Goal: Task Accomplishment & Management: Manage account settings

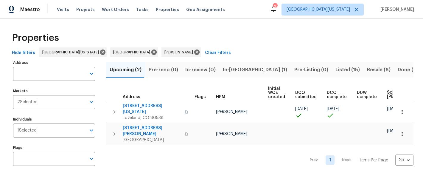
click at [276, 45] on div "Properties" at bounding box center [212, 37] width 404 height 19
click at [236, 69] on span "In-reno (1)" at bounding box center [255, 70] width 64 height 8
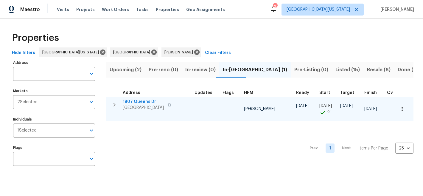
click at [143, 103] on span "1807 Queens Dr" at bounding box center [143, 102] width 41 height 6
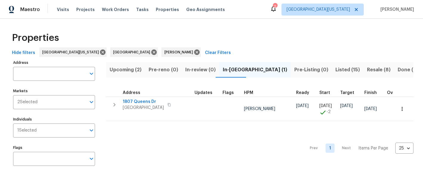
click at [233, 68] on span "In-reno (1)" at bounding box center [255, 70] width 64 height 8
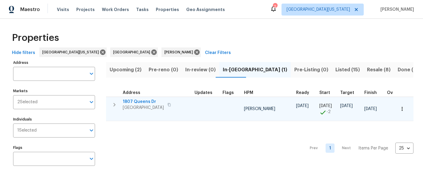
click at [171, 104] on icon "button" at bounding box center [170, 105] width 4 height 4
click at [146, 100] on span "1807 Queens Dr" at bounding box center [143, 102] width 41 height 6
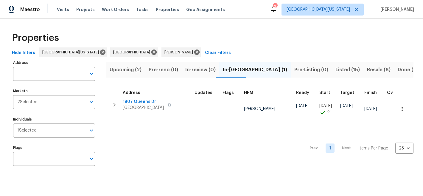
click at [273, 47] on div "Hide filters Northern Colorado Denver John Gonzalez Clear Filters" at bounding box center [212, 52] width 404 height 11
click at [127, 66] on span "Upcoming (2)" at bounding box center [126, 70] width 32 height 8
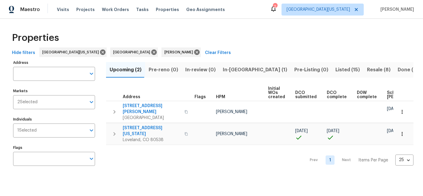
click at [291, 40] on div "Properties" at bounding box center [212, 37] width 404 height 19
click at [227, 32] on div "Properties" at bounding box center [212, 37] width 404 height 19
click at [212, 40] on div "Properties" at bounding box center [212, 37] width 404 height 19
click at [237, 69] on span "In-reno (1)" at bounding box center [255, 70] width 64 height 8
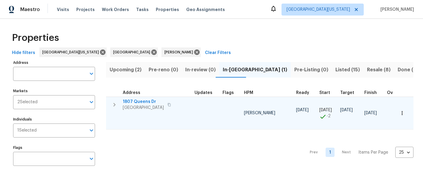
click at [137, 102] on span "1807 Queens Dr" at bounding box center [143, 102] width 41 height 6
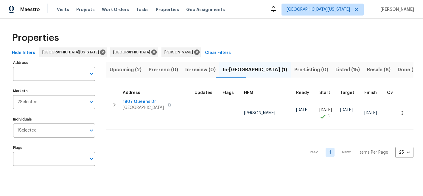
click at [217, 40] on div "Properties" at bounding box center [212, 37] width 404 height 19
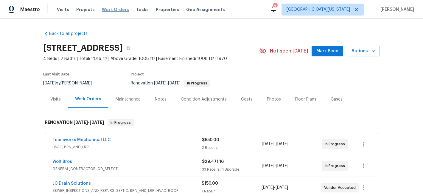
click at [107, 9] on span "Work Orders" at bounding box center [115, 10] width 27 height 6
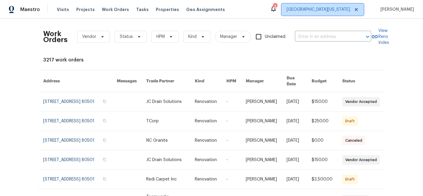
click at [326, 10] on span "[GEOGRAPHIC_DATA][US_STATE]" at bounding box center [319, 10] width 64 height 6
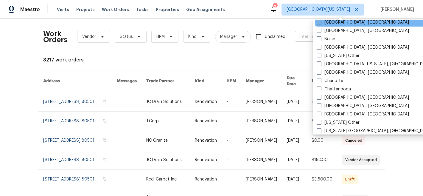
scroll to position [94, 0]
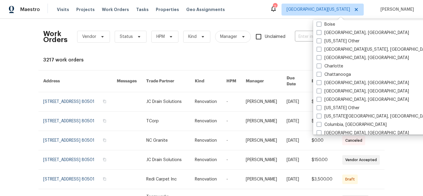
click at [241, 56] on div "Work Orders Vendor Status HPM Kind Manager Unclaimed ​ View Reno Index 3217 wor…" at bounding box center [211, 171] width 337 height 294
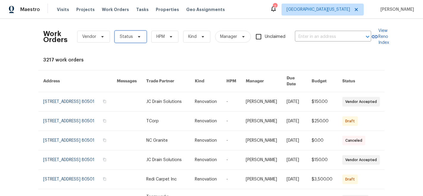
click at [120, 34] on span "Status" at bounding box center [126, 37] width 13 height 6
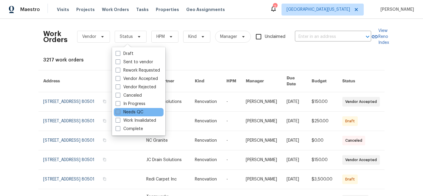
click at [136, 112] on label "Needs QC" at bounding box center [130, 112] width 28 height 6
click at [120, 112] on input "Needs QC" at bounding box center [118, 111] width 4 height 4
checkbox input "true"
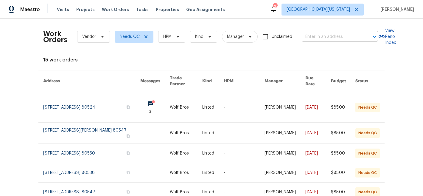
click at [184, 54] on div "Work Orders Vendor Needs QC HPM Kind Manager Unclaimed ​ View Reno Index 15 wor…" at bounding box center [211, 175] width 337 height 302
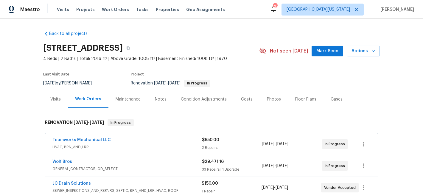
click at [159, 99] on div "Notes" at bounding box center [161, 99] width 12 height 6
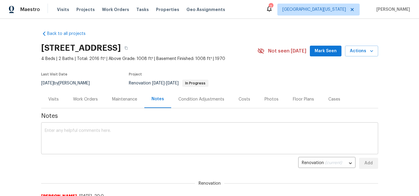
click at [181, 131] on textarea at bounding box center [210, 139] width 330 height 21
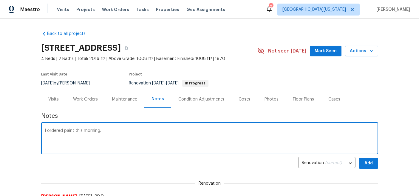
type textarea "I ordered paint this morning."
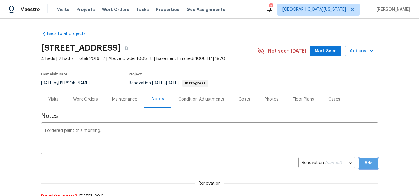
click at [369, 163] on span "Add" at bounding box center [369, 163] width 10 height 7
click at [81, 100] on div "Work Orders" at bounding box center [85, 99] width 25 height 6
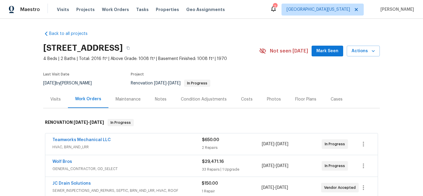
click at [158, 145] on span "HVAC, BRN_AND_LRR" at bounding box center [127, 147] width 150 height 6
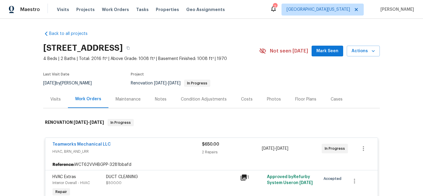
click at [223, 49] on div "1807 Queens Dr, Longmont, CO 80501" at bounding box center [151, 48] width 216 height 16
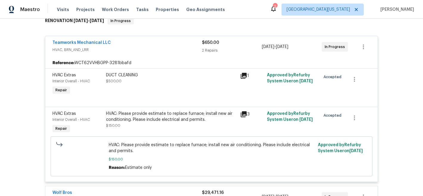
scroll to position [91, 0]
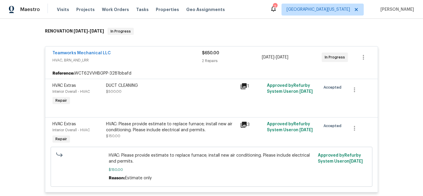
click at [134, 49] on div "Teamworks Mechanical LLC HVAC, BRN_AND_LRR $650.00 2 Repairs 10/3/2025 - 10/6/2…" at bounding box center [211, 57] width 333 height 21
click at [145, 51] on div "Teamworks Mechanical LLC" at bounding box center [127, 53] width 150 height 7
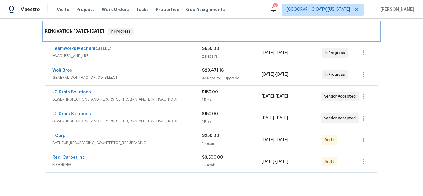
click at [333, 33] on div "RENOVATION 10/6/25 - 11/5/25 In Progress" at bounding box center [211, 31] width 333 height 7
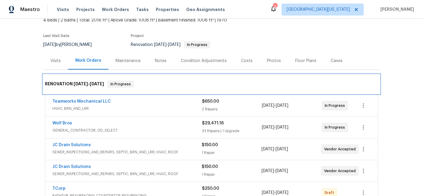
scroll to position [0, 0]
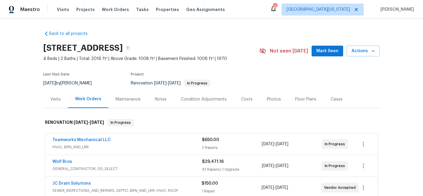
click at [408, 105] on div "Back to all projects 1807 Queens Dr, Longmont, CO 80501 4 Beds | 2 Baths | Tota…" at bounding box center [211, 107] width 423 height 177
click at [401, 115] on div "Back to all projects 1807 Queens Dr, Longmont, CO 80501 4 Beds | 2 Baths | Tota…" at bounding box center [211, 107] width 423 height 177
click at [282, 87] on section "1807 Queens Dr, Longmont, CO 80501 4 Beds | 2 Baths | Total: 2016 ft² | Above G…" at bounding box center [211, 65] width 337 height 50
click at [112, 10] on span "Work Orders" at bounding box center [115, 10] width 27 height 6
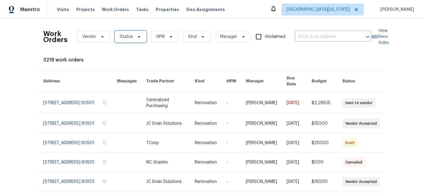
click at [124, 33] on span "Status" at bounding box center [131, 37] width 32 height 12
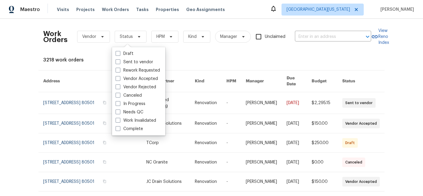
click at [131, 113] on label "Needs QC" at bounding box center [130, 112] width 28 height 6
click at [120, 113] on input "Needs QC" at bounding box center [118, 111] width 4 height 4
checkbox input "true"
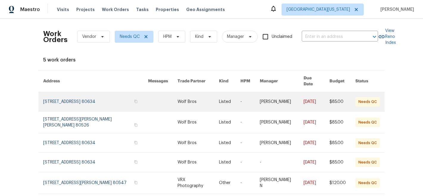
click at [173, 97] on td "Wolf Bros" at bounding box center [193, 101] width 41 height 19
click at [183, 95] on link at bounding box center [198, 101] width 41 height 19
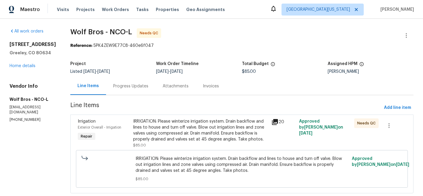
click at [190, 126] on div "IRRIGATION: Please winterize irrigation system. Drain backflow and lines to hou…" at bounding box center [200, 130] width 135 height 24
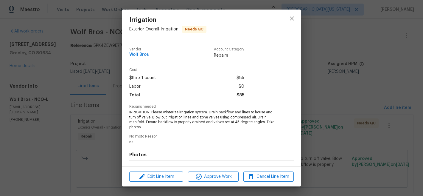
scroll to position [78, 0]
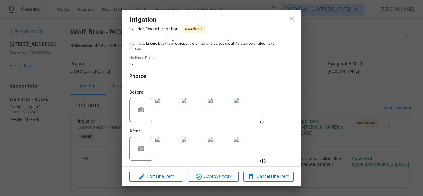
click at [167, 151] on img at bounding box center [168, 149] width 24 height 24
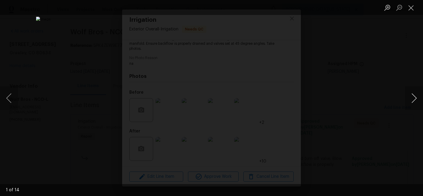
click at [415, 100] on button "Next image" at bounding box center [415, 98] width 18 height 24
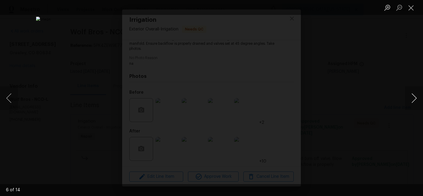
click at [415, 100] on button "Next image" at bounding box center [415, 98] width 18 height 24
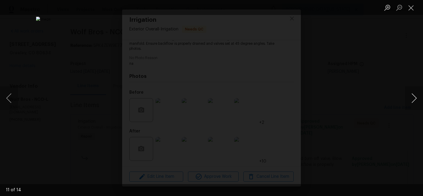
click at [415, 100] on button "Next image" at bounding box center [415, 98] width 18 height 24
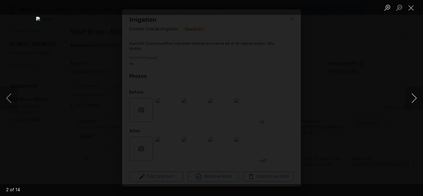
click at [415, 100] on button "Next image" at bounding box center [415, 98] width 18 height 24
click at [414, 101] on button "Next image" at bounding box center [415, 98] width 18 height 24
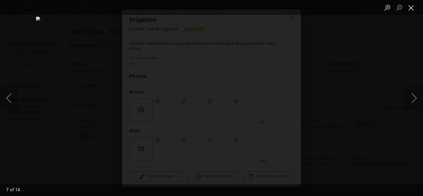
click at [413, 9] on button "Close lightbox" at bounding box center [412, 7] width 12 height 10
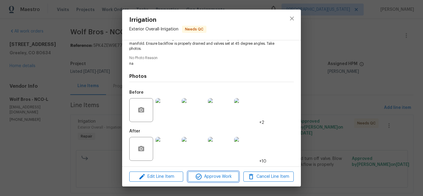
click at [217, 180] on button "Approve Work" at bounding box center [213, 176] width 50 height 10
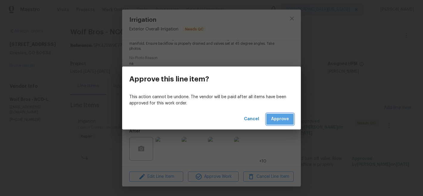
click at [289, 117] on button "Approve" at bounding box center [280, 119] width 27 height 11
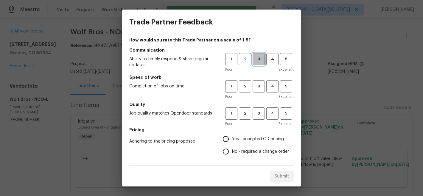
drag, startPoint x: 254, startPoint y: 56, endPoint x: 251, endPoint y: 88, distance: 32.0
click at [254, 56] on span "3" at bounding box center [258, 59] width 11 height 7
click at [253, 92] on button "3" at bounding box center [259, 86] width 12 height 12
click at [255, 114] on span "3" at bounding box center [258, 113] width 11 height 7
click at [236, 140] on span "Yes - accepted OD pricing" at bounding box center [258, 139] width 52 height 6
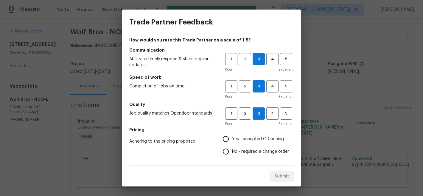
click at [232, 140] on input "Yes - accepted OD pricing" at bounding box center [226, 139] width 13 height 13
radio input "true"
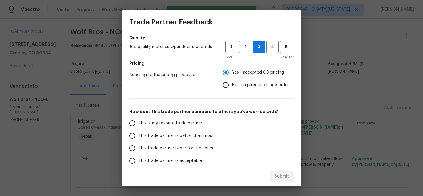
scroll to position [107, 0]
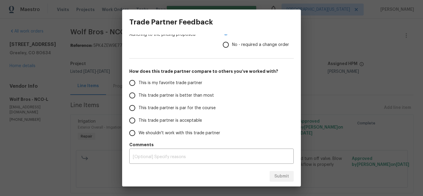
click at [155, 80] on span "This is my favorite trade partner" at bounding box center [171, 83] width 64 height 6
click at [139, 80] on input "This is my favorite trade partner" at bounding box center [132, 83] width 13 height 13
click at [279, 175] on span "Submit" at bounding box center [282, 176] width 15 height 7
radio input "true"
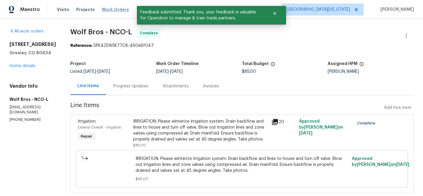
click at [113, 11] on span "Work Orders" at bounding box center [115, 10] width 27 height 6
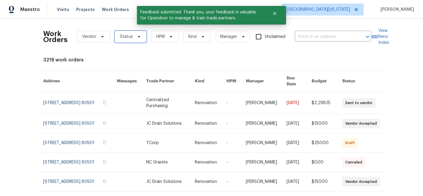
click at [121, 40] on span "Status" at bounding box center [131, 37] width 32 height 12
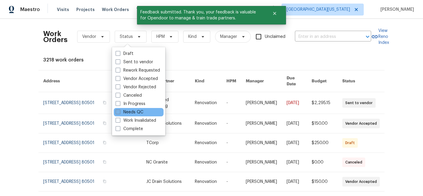
click at [130, 111] on label "Needs QC" at bounding box center [130, 112] width 28 height 6
click at [120, 111] on input "Needs QC" at bounding box center [118, 111] width 4 height 4
checkbox input "true"
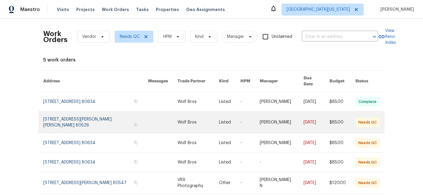
click at [178, 115] on link at bounding box center [198, 122] width 41 height 21
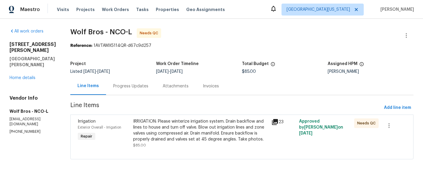
click at [196, 127] on div "IRRIGATION: Please winterize irrigation system. Drain backflow and lines to hou…" at bounding box center [200, 130] width 135 height 24
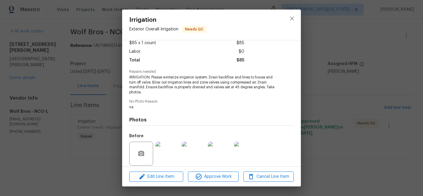
scroll to position [78, 0]
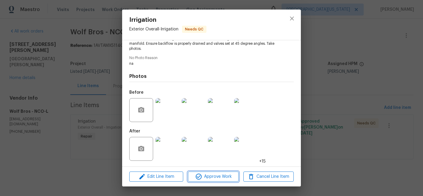
click at [216, 175] on span "Approve Work" at bounding box center [213, 176] width 47 height 7
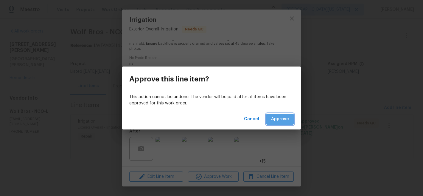
click at [293, 120] on button "Approve" at bounding box center [280, 119] width 27 height 11
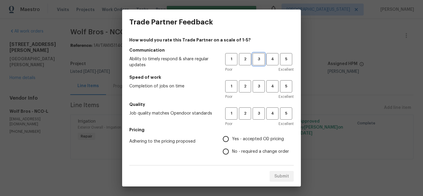
click at [253, 55] on button "3" at bounding box center [259, 59] width 12 height 12
click at [256, 87] on span "3" at bounding box center [258, 86] width 11 height 7
click at [255, 110] on button "3" at bounding box center [259, 113] width 12 height 12
click at [240, 139] on span "Yes - accepted OD pricing" at bounding box center [258, 139] width 52 height 6
click at [232, 139] on input "Yes - accepted OD pricing" at bounding box center [226, 139] width 13 height 13
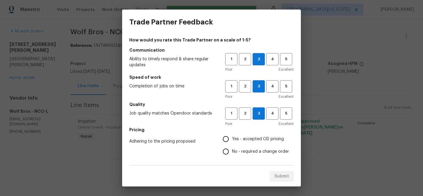
radio input "true"
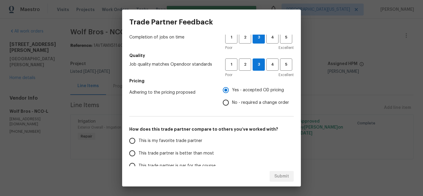
scroll to position [107, 0]
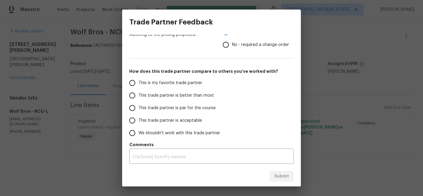
click at [143, 73] on h5 "How does this trade partner compare to others you’ve worked with?" at bounding box center [211, 71] width 165 height 6
click at [136, 82] on input "This is my favorite trade partner" at bounding box center [132, 83] width 13 height 13
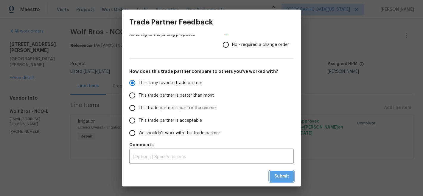
click at [281, 176] on span "Submit" at bounding box center [282, 176] width 15 height 7
radio input "true"
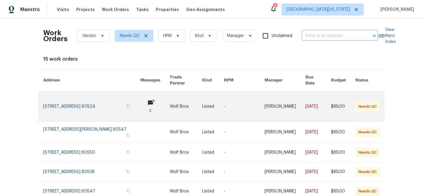
scroll to position [1, 0]
click at [81, 106] on link at bounding box center [91, 106] width 97 height 30
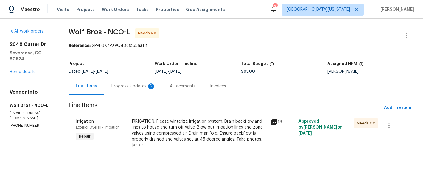
click at [127, 88] on div "Progress Updates 2" at bounding box center [134, 86] width 44 height 6
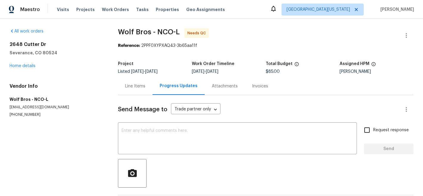
click at [283, 30] on span "Wolf Bros - NCO-L Needs QC" at bounding box center [258, 35] width 281 height 14
click at [280, 42] on span "Wolf Bros - NCO-L Needs QC" at bounding box center [258, 35] width 281 height 14
click at [254, 46] on div "Reference: 2PPF0XYPXAQ43-3b65aa11f" at bounding box center [266, 46] width 296 height 6
click at [256, 44] on div "Reference: 2PPF0XYPXAQ43-3b65aa11f" at bounding box center [266, 46] width 296 height 6
click at [268, 31] on span "Wolf Bros - NCO-L Needs QC" at bounding box center [258, 35] width 281 height 14
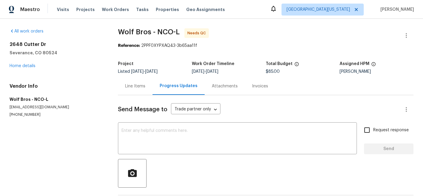
click at [252, 39] on span "Wolf Bros - NCO-L Needs QC" at bounding box center [258, 35] width 281 height 14
click at [259, 36] on span "Wolf Bros - NCO-L Needs QC" at bounding box center [258, 35] width 281 height 14
click at [248, 32] on span "Wolf Bros - NCO-L Needs QC" at bounding box center [258, 35] width 281 height 14
click at [304, 50] on section "Wolf Bros - NCO-L Needs QC Reference: 2PPF0XYPXAQ43-3b65aa11f Project Listed 9/…" at bounding box center [266, 146] width 296 height 236
click at [249, 38] on span "Wolf Bros - NCO-L Needs QC" at bounding box center [258, 35] width 281 height 14
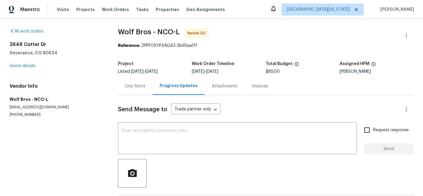
click at [254, 42] on span "Wolf Bros - NCO-L Needs QC" at bounding box center [258, 35] width 281 height 14
click at [275, 36] on span "Wolf Bros - NCO-L Needs QC" at bounding box center [258, 35] width 281 height 14
click at [112, 11] on span "Work Orders" at bounding box center [115, 10] width 27 height 6
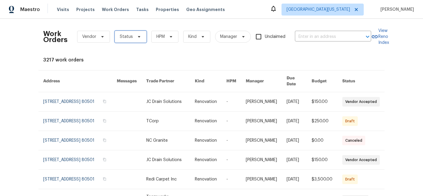
click at [137, 38] on icon at bounding box center [139, 36] width 5 height 5
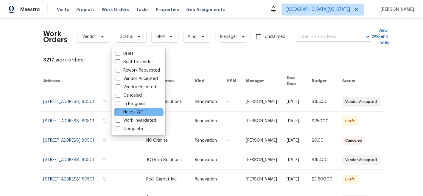
click at [129, 111] on label "Needs QC" at bounding box center [130, 112] width 28 height 6
click at [120, 111] on input "Needs QC" at bounding box center [118, 111] width 4 height 4
checkbox input "true"
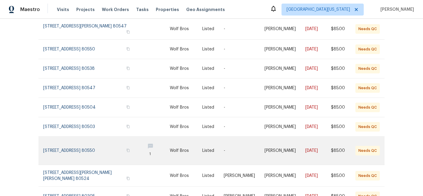
scroll to position [151, 0]
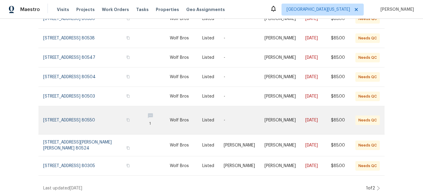
click at [147, 109] on link at bounding box center [155, 120] width 30 height 28
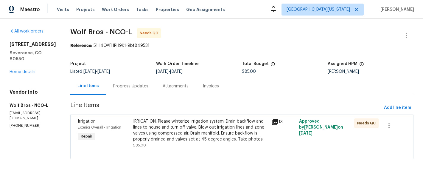
click at [134, 87] on div "Progress Updates" at bounding box center [130, 86] width 35 height 6
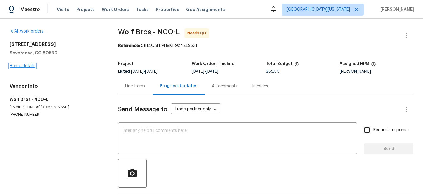
click at [21, 67] on link "Home details" at bounding box center [23, 66] width 26 height 4
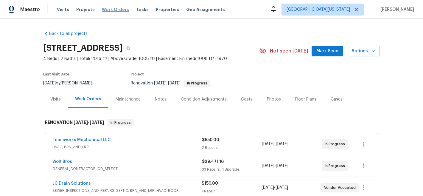
click at [108, 10] on span "Work Orders" at bounding box center [115, 10] width 27 height 6
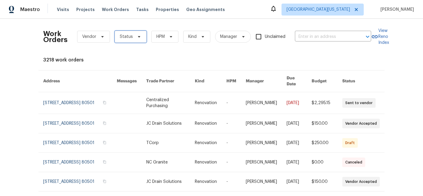
click at [130, 36] on span "Status" at bounding box center [131, 37] width 32 height 12
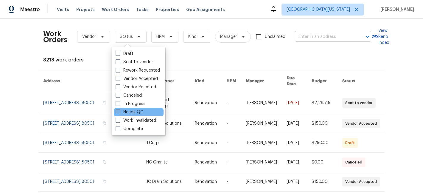
click at [137, 111] on label "Needs QC" at bounding box center [130, 112] width 28 height 6
click at [120, 111] on input "Needs QC" at bounding box center [118, 111] width 4 height 4
checkbox input "true"
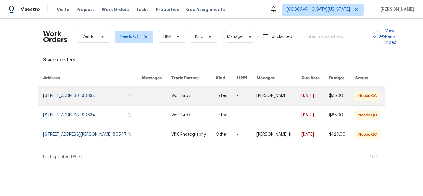
click at [174, 95] on link at bounding box center [193, 95] width 44 height 19
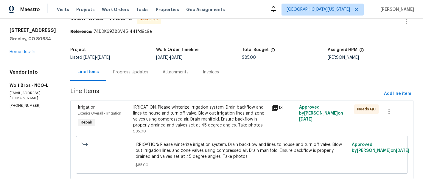
scroll to position [18, 0]
click at [191, 106] on div "IRRIGATION: Please winterize irrigation system. Drain backflow and lines to hou…" at bounding box center [200, 116] width 135 height 24
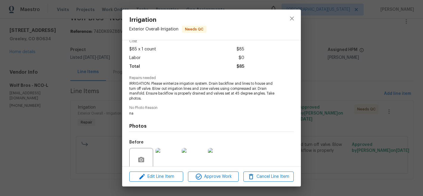
scroll to position [78, 0]
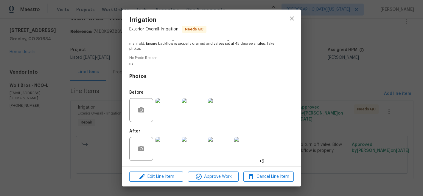
click at [172, 147] on img at bounding box center [168, 149] width 24 height 24
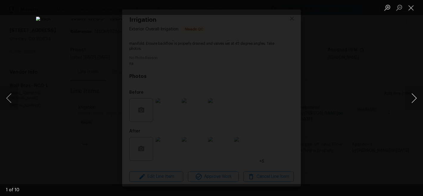
click at [411, 99] on button "Next image" at bounding box center [415, 98] width 18 height 24
click at [413, 7] on button "Close lightbox" at bounding box center [412, 7] width 12 height 10
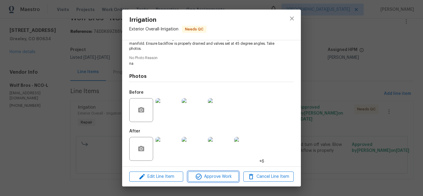
click at [216, 175] on span "Approve Work" at bounding box center [213, 176] width 47 height 7
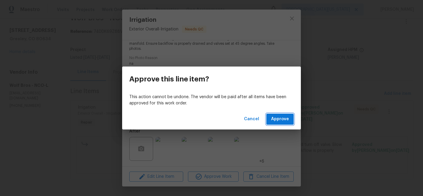
click at [283, 115] on button "Approve" at bounding box center [280, 119] width 27 height 11
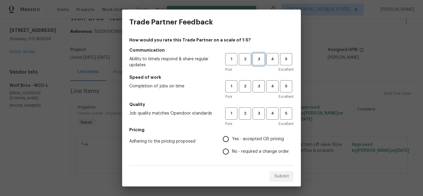
click at [253, 61] on span "3" at bounding box center [258, 59] width 11 height 7
click at [257, 87] on span "3" at bounding box center [258, 86] width 11 height 7
click at [256, 119] on button "3" at bounding box center [259, 113] width 12 height 12
click at [242, 139] on span "Yes - accepted OD pricing" at bounding box center [258, 139] width 52 height 6
click at [232, 139] on input "Yes - accepted OD pricing" at bounding box center [226, 139] width 13 height 13
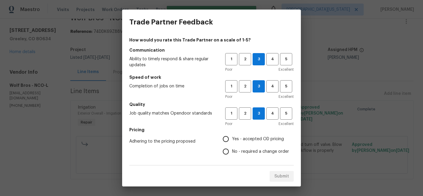
radio input "true"
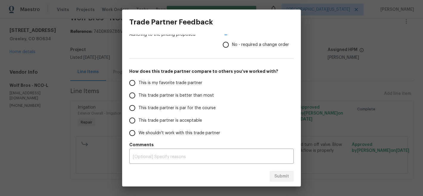
scroll to position [107, 0]
click at [137, 86] on input "This is my favorite trade partner" at bounding box center [132, 83] width 13 height 13
click at [283, 178] on span "Submit" at bounding box center [282, 176] width 15 height 7
radio input "true"
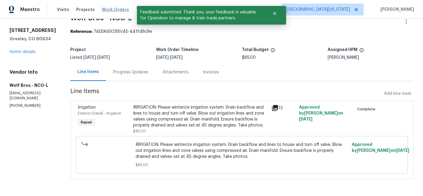
click at [108, 10] on span "Work Orders" at bounding box center [115, 10] width 27 height 6
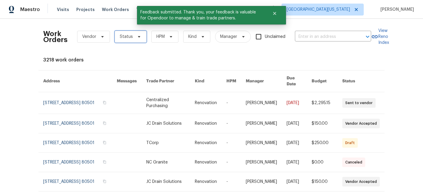
click at [123, 39] on span "Status" at bounding box center [126, 37] width 13 height 6
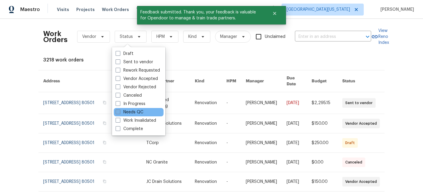
click at [131, 113] on label "Needs QC" at bounding box center [130, 112] width 28 height 6
click at [120, 113] on input "Needs QC" at bounding box center [118, 111] width 4 height 4
checkbox input "true"
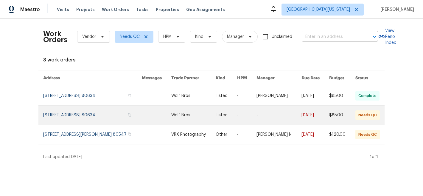
click at [183, 114] on link at bounding box center [193, 115] width 44 height 19
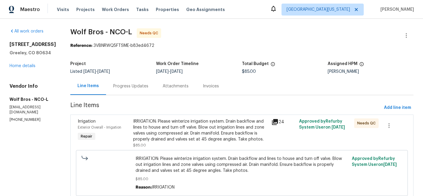
scroll to position [27, 0]
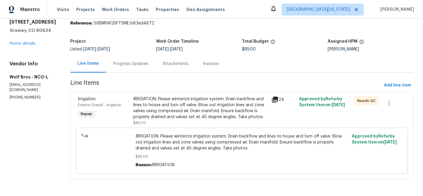
click at [209, 100] on div "IRRIGATION: Please winterize irrigation system. Drain backflow and lines to hou…" at bounding box center [200, 108] width 135 height 24
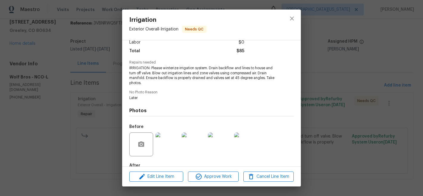
scroll to position [78, 0]
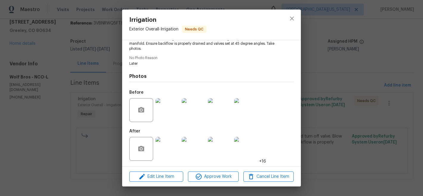
click at [172, 152] on img at bounding box center [168, 149] width 24 height 24
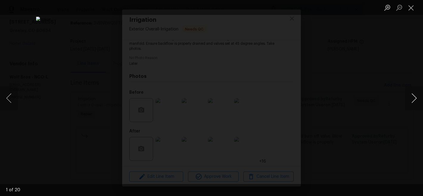
click at [414, 98] on button "Next image" at bounding box center [415, 98] width 18 height 24
click at [409, 10] on button "Close lightbox" at bounding box center [412, 7] width 12 height 10
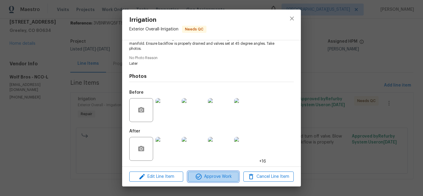
click at [212, 178] on span "Approve Work" at bounding box center [213, 176] width 47 height 7
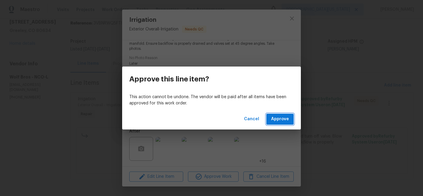
click at [284, 119] on span "Approve" at bounding box center [280, 118] width 18 height 7
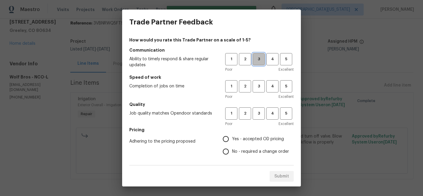
click at [253, 58] on span "3" at bounding box center [258, 59] width 11 height 7
click at [257, 92] on div "1 2 3 4 5 Poor Excellent" at bounding box center [259, 89] width 69 height 19
click at [256, 86] on span "3" at bounding box center [258, 86] width 11 height 7
click at [257, 113] on span "3" at bounding box center [258, 113] width 11 height 7
click at [237, 143] on label "Yes - accepted OD pricing" at bounding box center [254, 139] width 69 height 13
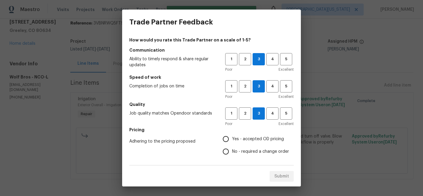
click at [232, 143] on input "Yes - accepted OD pricing" at bounding box center [226, 139] width 13 height 13
radio input "true"
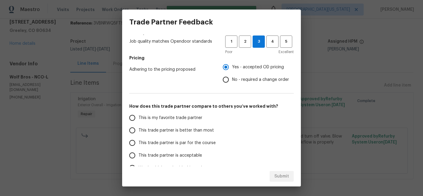
click at [151, 121] on label "This is my favorite trade partner" at bounding box center [173, 118] width 94 height 13
click at [139, 121] on input "This is my favorite trade partner" at bounding box center [132, 118] width 13 height 13
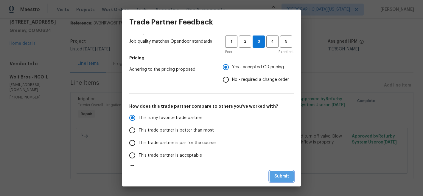
click at [279, 175] on span "Submit" at bounding box center [282, 176] width 15 height 7
radio input "true"
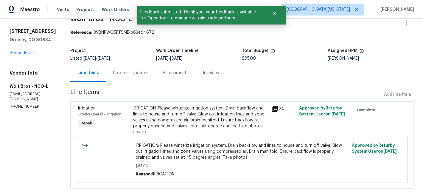
scroll to position [0, 0]
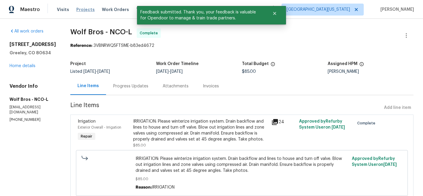
click at [76, 9] on span "Projects" at bounding box center [85, 10] width 18 height 6
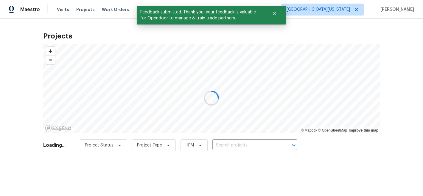
click at [114, 8] on div at bounding box center [211, 98] width 423 height 196
click at [114, 9] on div at bounding box center [211, 98] width 423 height 196
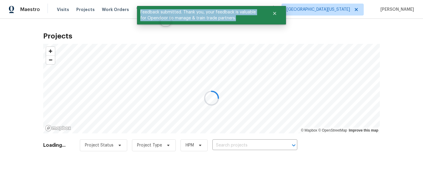
click at [114, 9] on div at bounding box center [211, 98] width 423 height 196
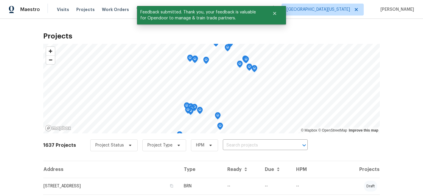
click at [113, 10] on span "Work Orders" at bounding box center [115, 10] width 27 height 6
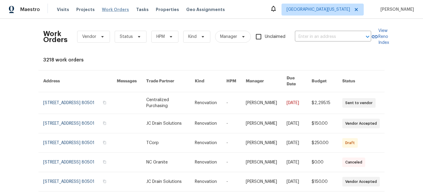
click at [111, 10] on span "Work Orders" at bounding box center [115, 10] width 27 height 6
click at [133, 33] on span "Status" at bounding box center [131, 37] width 32 height 12
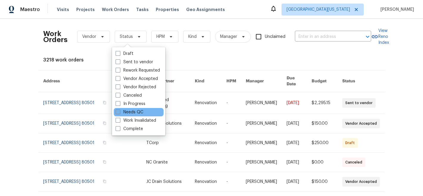
click at [125, 112] on label "Needs QC" at bounding box center [130, 112] width 28 height 6
click at [120, 112] on input "Needs QC" at bounding box center [118, 111] width 4 height 4
checkbox input "true"
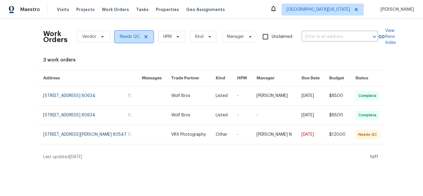
click at [146, 37] on icon at bounding box center [146, 36] width 5 height 5
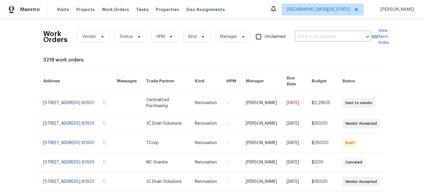
click at [139, 59] on div "3218 work orders" at bounding box center [211, 60] width 337 height 6
click at [131, 39] on span "Status" at bounding box center [131, 37] width 32 height 12
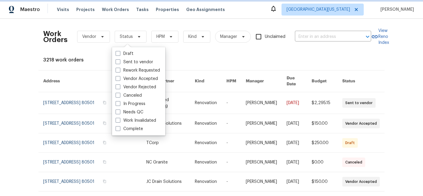
click at [131, 39] on span "Status" at bounding box center [131, 37] width 32 height 12
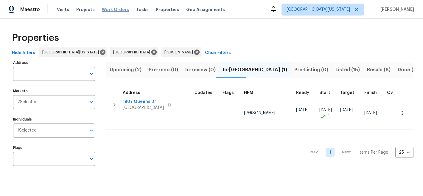
click at [114, 7] on span "Work Orders" at bounding box center [115, 10] width 27 height 6
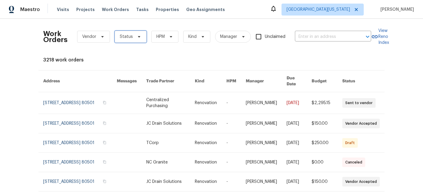
click at [130, 38] on span "Status" at bounding box center [131, 37] width 32 height 12
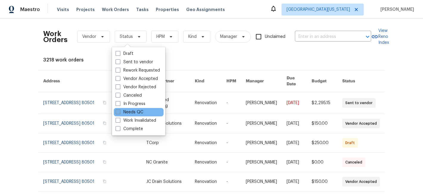
click at [128, 112] on label "Needs QC" at bounding box center [130, 112] width 28 height 6
click at [120, 112] on input "Needs QC" at bounding box center [118, 111] width 4 height 4
checkbox input "true"
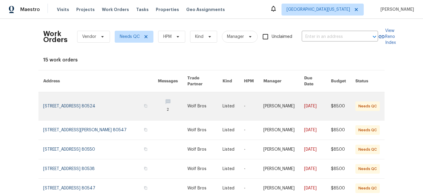
click at [91, 100] on link at bounding box center [100, 106] width 115 height 28
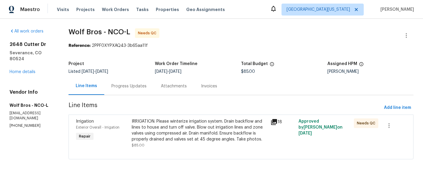
click at [216, 132] on div "IRRIGATION: Please winterize irrigation system. Drain backflow and lines to hou…" at bounding box center [200, 130] width 136 height 24
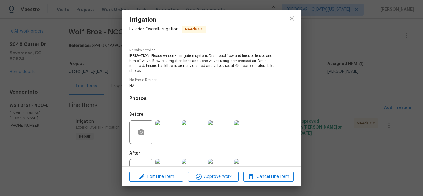
scroll to position [78, 0]
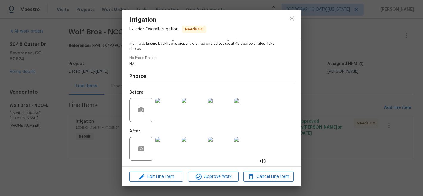
click at [171, 144] on img at bounding box center [168, 149] width 24 height 24
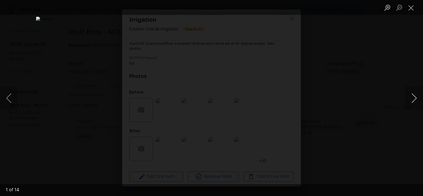
click at [411, 99] on button "Next image" at bounding box center [415, 98] width 18 height 24
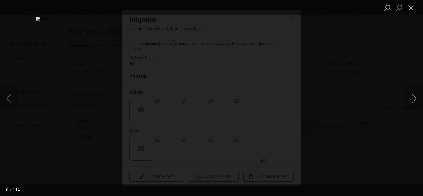
click at [411, 99] on button "Next image" at bounding box center [415, 98] width 18 height 24
click at [411, 98] on button "Next image" at bounding box center [415, 98] width 18 height 24
click at [412, 99] on button "Next image" at bounding box center [415, 98] width 18 height 24
click at [409, 10] on button "Close lightbox" at bounding box center [412, 7] width 12 height 10
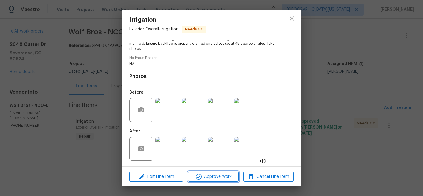
click at [220, 174] on span "Approve Work" at bounding box center [213, 176] width 47 height 7
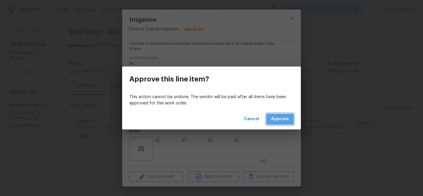
click at [286, 117] on span "Approve" at bounding box center [280, 118] width 18 height 7
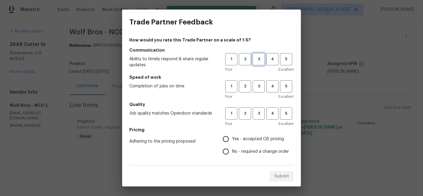
drag, startPoint x: 254, startPoint y: 58, endPoint x: 256, endPoint y: 63, distance: 5.5
click at [255, 58] on span "3" at bounding box center [258, 59] width 11 height 7
click at [255, 87] on span "3" at bounding box center [258, 86] width 11 height 7
click at [253, 119] on button "3" at bounding box center [259, 113] width 12 height 12
click at [243, 135] on label "Yes - accepted OD pricing" at bounding box center [254, 139] width 69 height 13
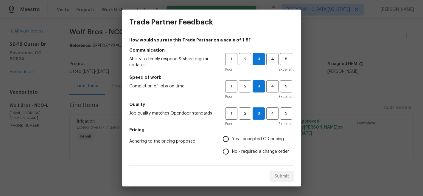
click at [232, 135] on input "Yes - accepted OD pricing" at bounding box center [226, 139] width 13 height 13
radio input "true"
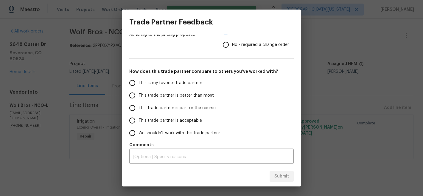
click at [158, 83] on span "This is my favorite trade partner" at bounding box center [171, 83] width 64 height 6
click at [139, 83] on input "This is my favorite trade partner" at bounding box center [132, 83] width 13 height 13
click at [280, 174] on span "Submit" at bounding box center [282, 176] width 15 height 7
radio input "true"
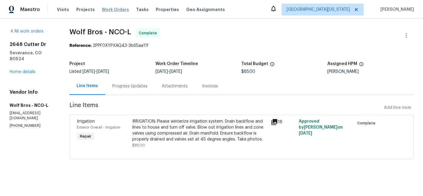
click at [117, 10] on span "Work Orders" at bounding box center [115, 10] width 27 height 6
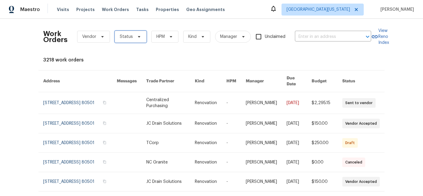
click at [128, 36] on span "Status" at bounding box center [126, 37] width 13 height 6
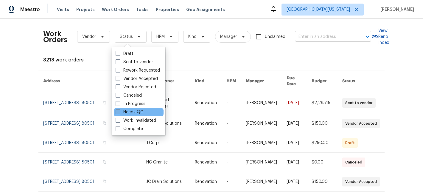
click at [134, 112] on label "Needs QC" at bounding box center [130, 112] width 28 height 6
click at [120, 112] on input "Needs QC" at bounding box center [118, 111] width 4 height 4
checkbox input "true"
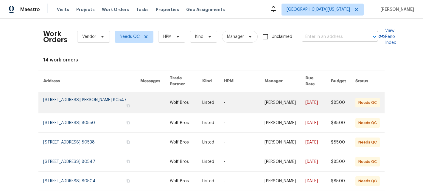
click at [91, 103] on link at bounding box center [91, 102] width 97 height 21
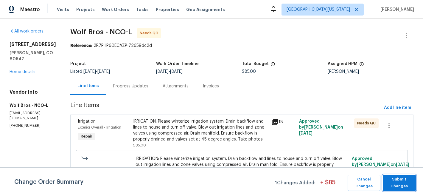
click at [408, 188] on span "Submit Changes" at bounding box center [399, 183] width 27 height 14
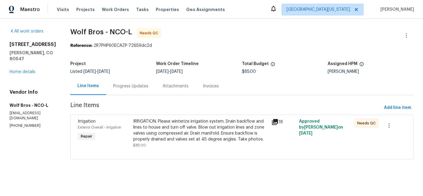
click at [194, 133] on div "IRRIGATION: Please winterize irrigation system. Drain backflow and lines to hou…" at bounding box center [200, 130] width 135 height 24
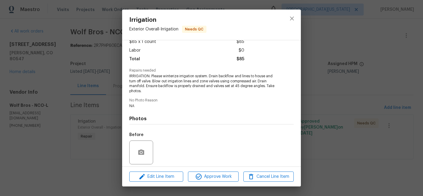
scroll to position [78, 0]
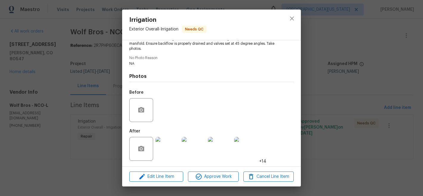
click at [175, 150] on img at bounding box center [168, 149] width 24 height 24
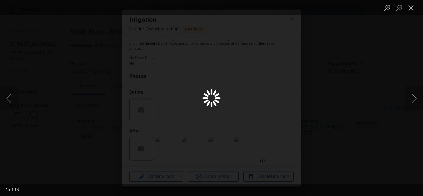
click at [412, 98] on button "Next image" at bounding box center [415, 98] width 18 height 24
click at [413, 98] on button "Next image" at bounding box center [415, 98] width 18 height 24
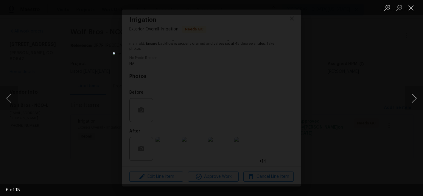
click at [413, 98] on button "Next image" at bounding box center [415, 98] width 18 height 24
click at [412, 8] on button "Close lightbox" at bounding box center [412, 7] width 12 height 10
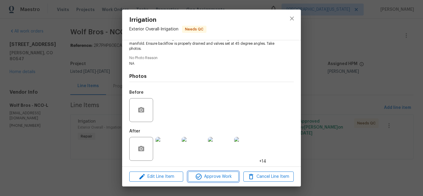
click at [220, 173] on span "Approve Work" at bounding box center [213, 176] width 47 height 7
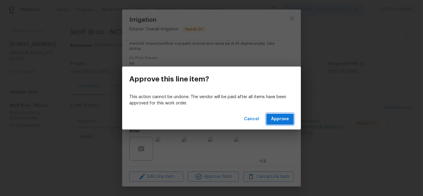
click at [290, 119] on button "Approve" at bounding box center [280, 119] width 27 height 11
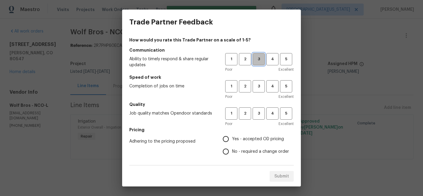
click at [255, 64] on button "3" at bounding box center [259, 59] width 12 height 12
click at [255, 89] on span "3" at bounding box center [258, 86] width 11 height 7
click at [256, 112] on span "3" at bounding box center [258, 113] width 11 height 7
click at [246, 142] on label "Yes - accepted OD pricing" at bounding box center [254, 139] width 69 height 13
click at [232, 142] on input "Yes - accepted OD pricing" at bounding box center [226, 139] width 13 height 13
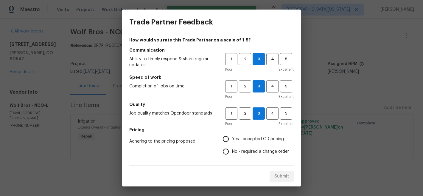
radio input "true"
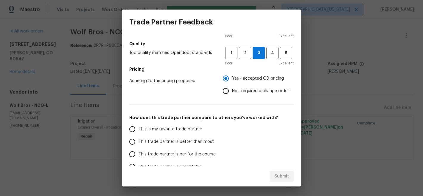
scroll to position [107, 0]
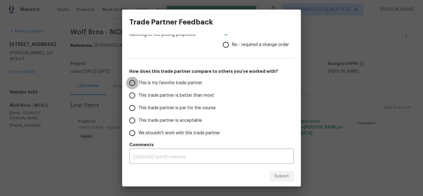
click at [137, 86] on input "This is my favorite trade partner" at bounding box center [132, 83] width 13 height 13
click at [284, 174] on span "Submit" at bounding box center [282, 176] width 15 height 7
radio input "true"
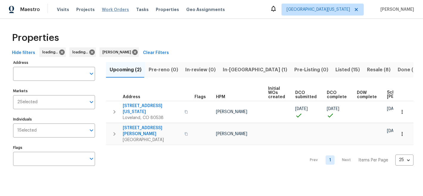
click at [110, 12] on span "Work Orders" at bounding box center [115, 10] width 27 height 6
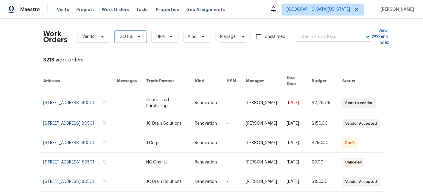
click at [127, 35] on span "Status" at bounding box center [126, 37] width 13 height 6
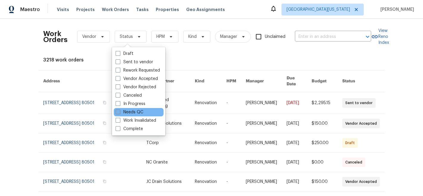
click at [127, 112] on label "Needs QC" at bounding box center [130, 112] width 28 height 6
click at [120, 112] on input "Needs QC" at bounding box center [118, 111] width 4 height 4
checkbox input "true"
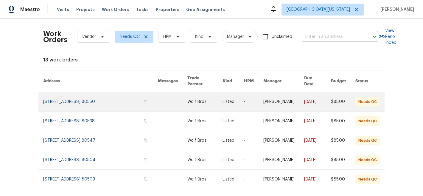
click at [92, 95] on link at bounding box center [100, 101] width 115 height 19
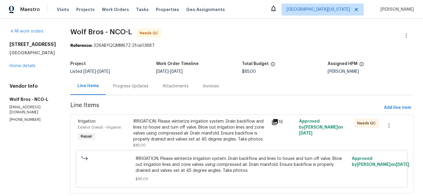
click at [206, 130] on div "IRRIGATION: Please winterize irrigation system. Drain backflow and lines to hou…" at bounding box center [200, 130] width 135 height 24
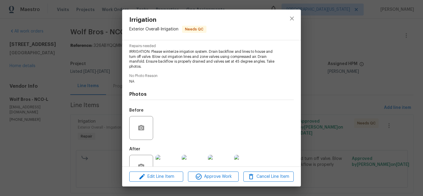
scroll to position [78, 0]
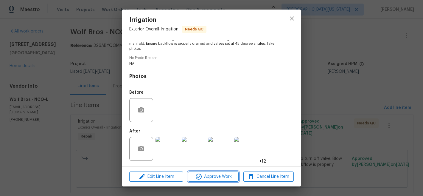
click at [219, 178] on span "Approve Work" at bounding box center [213, 176] width 47 height 7
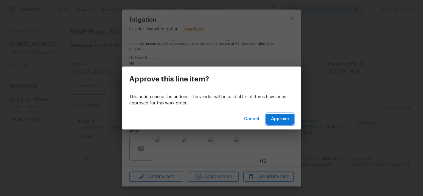
click at [282, 115] on button "Approve" at bounding box center [280, 119] width 27 height 11
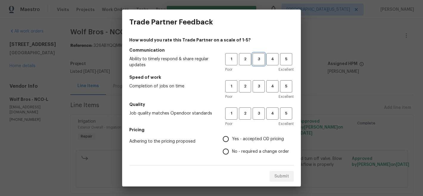
click at [253, 64] on button "3" at bounding box center [259, 59] width 12 height 12
click at [256, 83] on span "3" at bounding box center [258, 86] width 11 height 7
click at [259, 113] on span "3" at bounding box center [258, 113] width 11 height 7
click at [242, 139] on span "Yes - accepted OD pricing" at bounding box center [258, 139] width 52 height 6
click at [232, 139] on input "Yes - accepted OD pricing" at bounding box center [226, 139] width 13 height 13
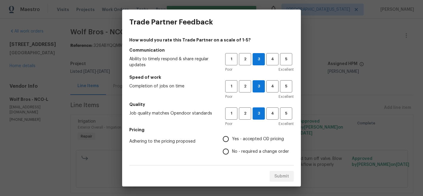
radio input "true"
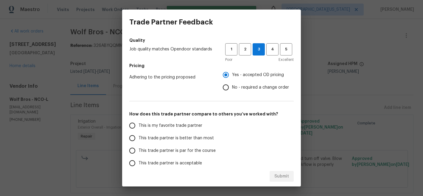
scroll to position [107, 0]
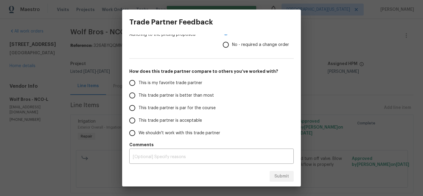
click at [163, 81] on span "This is my favorite trade partner" at bounding box center [171, 83] width 64 height 6
click at [139, 81] on input "This is my favorite trade partner" at bounding box center [132, 83] width 13 height 13
click at [286, 178] on span "Submit" at bounding box center [282, 176] width 15 height 7
radio input "true"
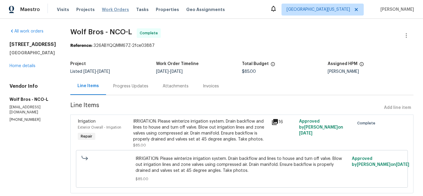
click at [108, 10] on span "Work Orders" at bounding box center [115, 10] width 27 height 6
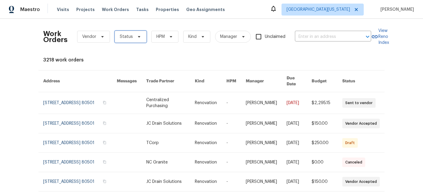
click at [123, 35] on span "Status" at bounding box center [126, 37] width 13 height 6
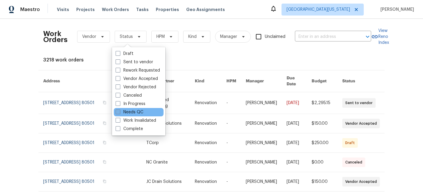
click at [134, 112] on label "Needs QC" at bounding box center [130, 112] width 28 height 6
click at [120, 112] on input "Needs QC" at bounding box center [118, 111] width 4 height 4
checkbox input "true"
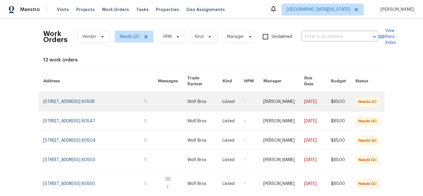
click at [107, 95] on link at bounding box center [100, 101] width 115 height 19
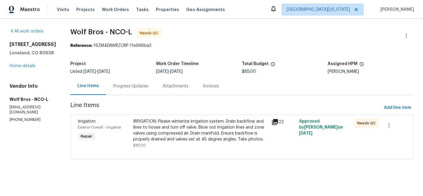
click at [183, 134] on div "IRRIGATION: Please winterize irrigation system. Drain backflow and lines to hou…" at bounding box center [200, 130] width 135 height 24
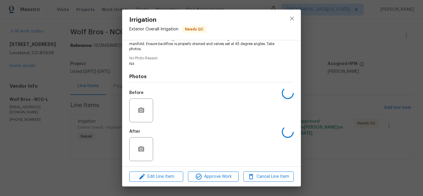
scroll to position [78, 0]
click at [200, 147] on img at bounding box center [194, 149] width 24 height 24
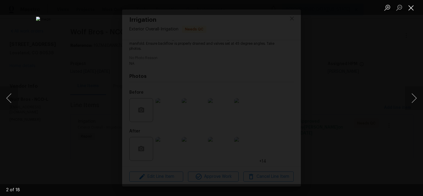
click at [412, 9] on button "Close lightbox" at bounding box center [412, 7] width 12 height 10
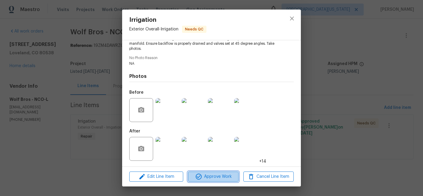
click at [219, 176] on span "Approve Work" at bounding box center [213, 176] width 47 height 7
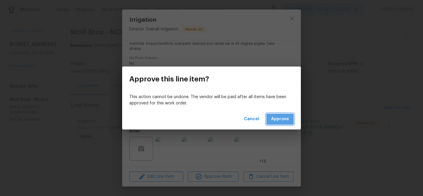
click at [280, 115] on button "Approve" at bounding box center [280, 119] width 27 height 11
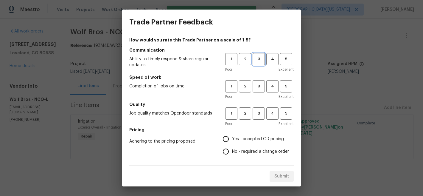
click at [254, 59] on span "3" at bounding box center [258, 59] width 11 height 7
click at [253, 88] on span "3" at bounding box center [258, 86] width 11 height 7
click at [259, 113] on span "3" at bounding box center [258, 113] width 11 height 7
click at [246, 136] on span "Yes - accepted OD pricing" at bounding box center [258, 139] width 52 height 6
click at [232, 136] on input "Yes - accepted OD pricing" at bounding box center [226, 139] width 13 height 13
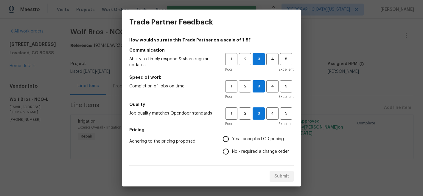
radio input "true"
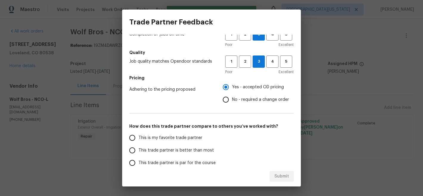
scroll to position [107, 0]
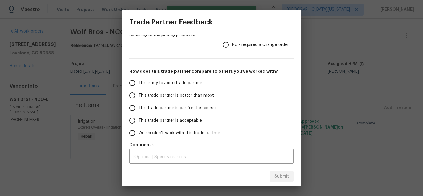
click at [140, 80] on span "This is my favorite trade partner" at bounding box center [171, 83] width 64 height 6
click at [139, 80] on input "This is my favorite trade partner" at bounding box center [132, 83] width 13 height 13
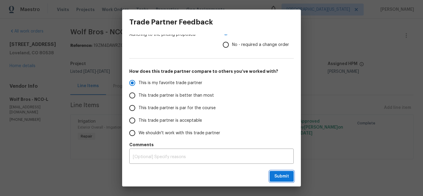
click at [282, 177] on span "Submit" at bounding box center [282, 176] width 15 height 7
radio input "true"
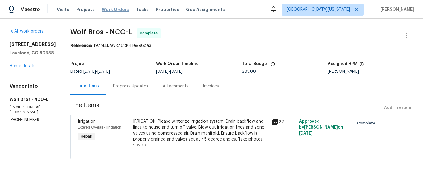
click at [103, 7] on span "Work Orders" at bounding box center [115, 10] width 27 height 6
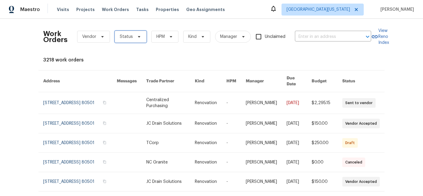
click at [135, 37] on span at bounding box center [138, 36] width 7 height 5
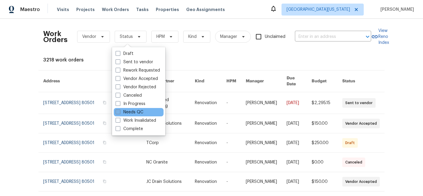
click at [132, 112] on label "Needs QC" at bounding box center [130, 112] width 28 height 6
click at [120, 112] on input "Needs QC" at bounding box center [118, 111] width 4 height 4
checkbox input "true"
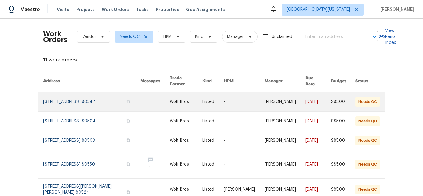
click at [90, 103] on link at bounding box center [91, 101] width 97 height 19
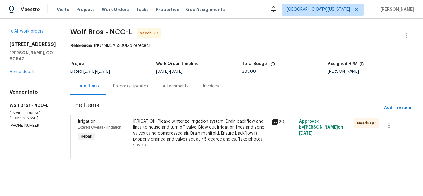
click at [177, 129] on div "IRRIGATION: Please winterize irrigation system. Drain backflow and lines to hou…" at bounding box center [200, 130] width 135 height 24
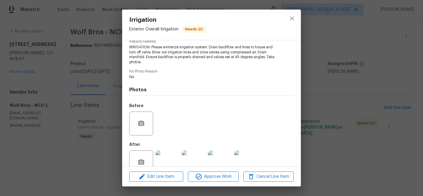
scroll to position [78, 0]
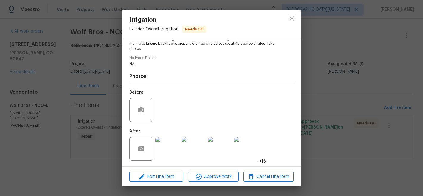
click at [191, 150] on img at bounding box center [194, 149] width 24 height 24
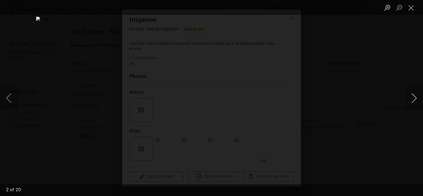
click at [413, 100] on button "Next image" at bounding box center [415, 98] width 18 height 24
click at [415, 101] on button "Next image" at bounding box center [415, 98] width 18 height 24
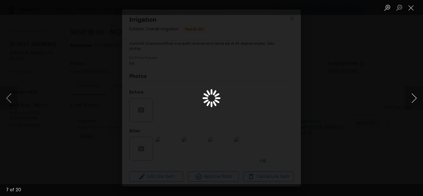
click at [415, 101] on button "Next image" at bounding box center [415, 98] width 18 height 24
click at [413, 11] on button "Close lightbox" at bounding box center [412, 7] width 12 height 10
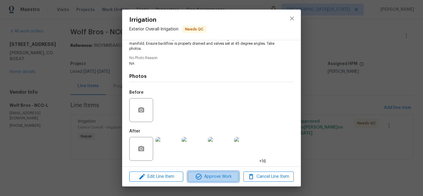
click at [221, 174] on span "Approve Work" at bounding box center [213, 176] width 47 height 7
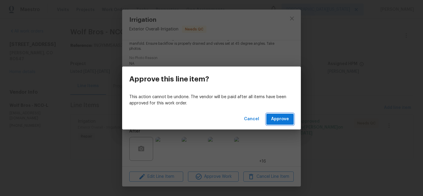
click at [283, 115] on button "Approve" at bounding box center [280, 119] width 27 height 11
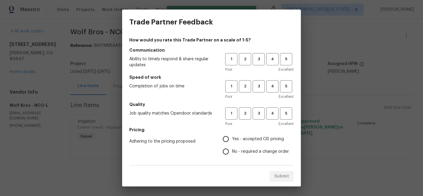
click at [247, 61] on div "1 2 3 4 5" at bounding box center [259, 59] width 69 height 12
click at [255, 58] on span "3" at bounding box center [258, 59] width 11 height 7
click at [256, 91] on button "3" at bounding box center [259, 86] width 12 height 12
click at [256, 117] on button "3" at bounding box center [259, 113] width 12 height 12
click at [238, 139] on span "Yes - accepted OD pricing" at bounding box center [258, 139] width 52 height 6
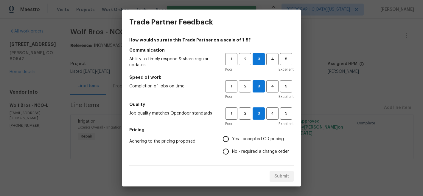
click at [232, 139] on input "Yes - accepted OD pricing" at bounding box center [226, 139] width 13 height 13
radio input "true"
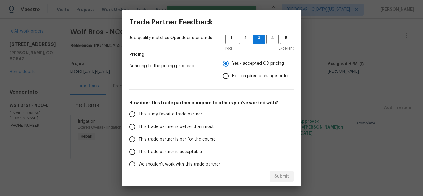
scroll to position [107, 0]
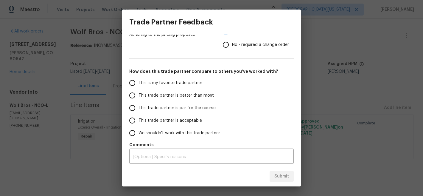
click at [144, 84] on span "This is my favorite trade partner" at bounding box center [171, 83] width 64 height 6
click at [139, 84] on input "This is my favorite trade partner" at bounding box center [132, 83] width 13 height 13
click at [285, 177] on span "Submit" at bounding box center [282, 176] width 15 height 7
radio input "true"
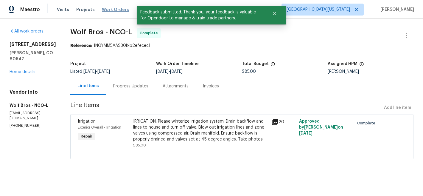
click at [105, 10] on span "Work Orders" at bounding box center [115, 10] width 27 height 6
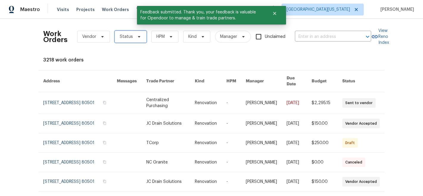
click at [130, 39] on span "Status" at bounding box center [131, 37] width 32 height 12
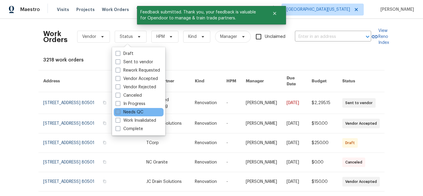
click at [133, 112] on label "Needs QC" at bounding box center [130, 112] width 28 height 6
click at [120, 112] on input "Needs QC" at bounding box center [118, 111] width 4 height 4
checkbox input "true"
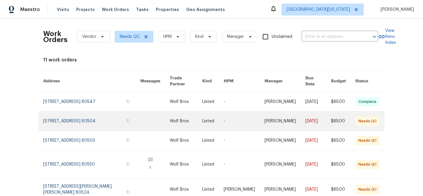
click at [97, 123] on link at bounding box center [91, 121] width 97 height 19
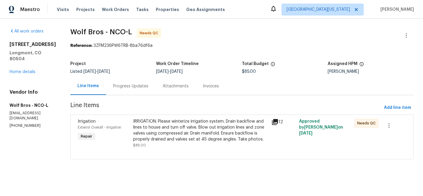
click at [203, 126] on div "IRRIGATION: Please winterize irrigation system. Drain backflow and lines to hou…" at bounding box center [200, 130] width 135 height 24
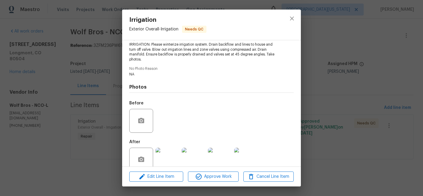
scroll to position [78, 0]
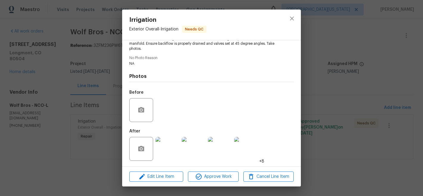
click at [210, 182] on div "Edit Line Item Approve Work Cancel Line Item" at bounding box center [211, 177] width 179 height 20
click at [231, 180] on button "Approve Work" at bounding box center [213, 176] width 50 height 10
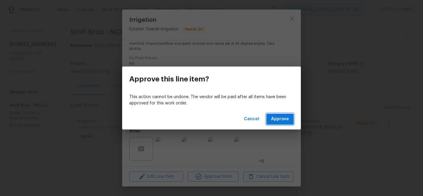
click at [286, 114] on button "Approve" at bounding box center [280, 119] width 27 height 11
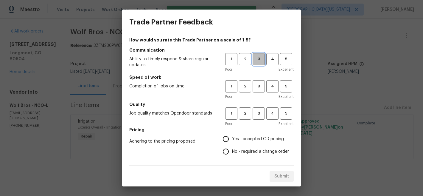
click at [256, 61] on span "3" at bounding box center [258, 59] width 11 height 7
click at [257, 85] on span "3" at bounding box center [258, 86] width 11 height 7
click at [253, 113] on span "3" at bounding box center [258, 113] width 11 height 7
click at [223, 136] on input "Yes - accepted OD pricing" at bounding box center [226, 139] width 13 height 13
radio input "true"
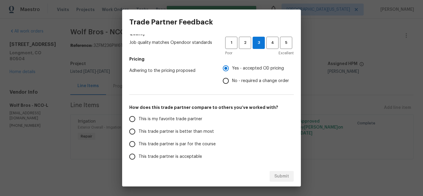
scroll to position [107, 0]
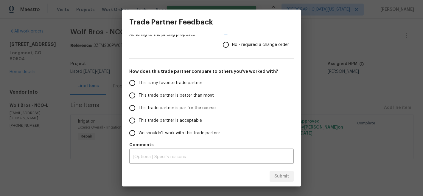
click at [147, 86] on label "This is my favorite trade partner" at bounding box center [173, 83] width 94 height 13
click at [139, 86] on input "This is my favorite trade partner" at bounding box center [132, 83] width 13 height 13
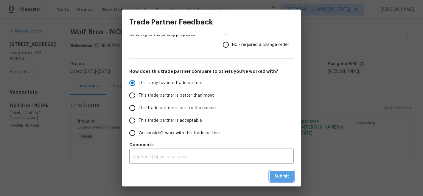
click at [275, 176] on button "Submit" at bounding box center [282, 176] width 24 height 11
radio input "true"
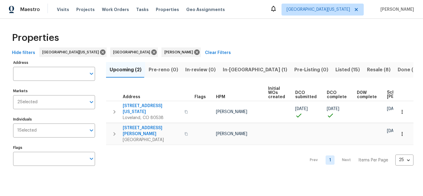
click at [117, 13] on div "Visits Projects Work Orders Tasks Properties Geo Assignments" at bounding box center [144, 10] width 175 height 12
click at [118, 8] on span "Work Orders" at bounding box center [115, 10] width 27 height 6
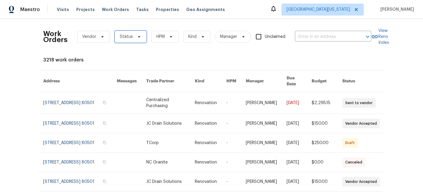
click at [127, 39] on span "Status" at bounding box center [126, 37] width 13 height 6
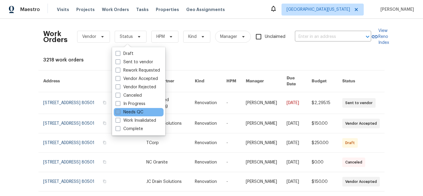
click at [125, 112] on label "Needs QC" at bounding box center [130, 112] width 28 height 6
click at [120, 112] on input "Needs QC" at bounding box center [118, 111] width 4 height 4
checkbox input "true"
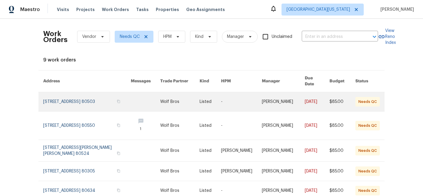
click at [114, 95] on link at bounding box center [87, 101] width 88 height 19
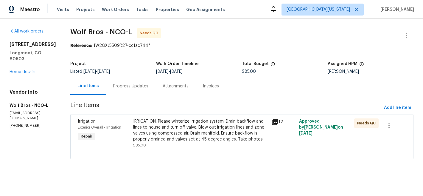
click at [208, 123] on div "IRRIGATION: Please winterize irrigation system. Drain backflow and lines to hou…" at bounding box center [200, 130] width 135 height 24
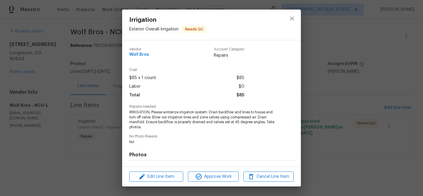
scroll to position [78, 0]
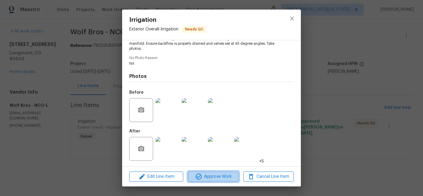
click at [222, 179] on span "Approve Work" at bounding box center [213, 176] width 47 height 7
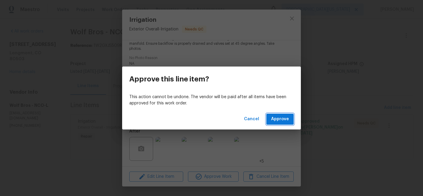
click at [285, 119] on span "Approve" at bounding box center [280, 118] width 18 height 7
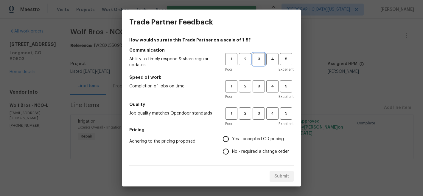
click at [257, 58] on span "3" at bounding box center [258, 59] width 11 height 7
click at [255, 91] on button "3" at bounding box center [259, 86] width 12 height 12
click at [253, 111] on span "3" at bounding box center [258, 113] width 11 height 7
click at [242, 138] on span "Yes - accepted OD pricing" at bounding box center [258, 139] width 52 height 6
click at [232, 138] on input "Yes - accepted OD pricing" at bounding box center [226, 139] width 13 height 13
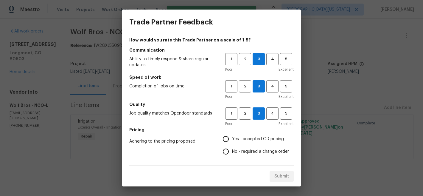
radio input "true"
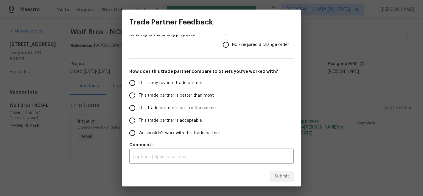
click at [140, 84] on span "This is my favorite trade partner" at bounding box center [171, 83] width 64 height 6
click at [139, 84] on input "This is my favorite trade partner" at bounding box center [132, 83] width 13 height 13
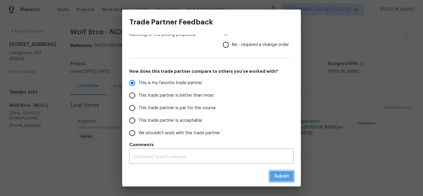
click at [291, 178] on button "Submit" at bounding box center [282, 176] width 24 height 11
radio input "true"
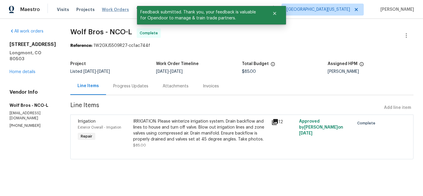
click at [106, 8] on span "Work Orders" at bounding box center [115, 10] width 27 height 6
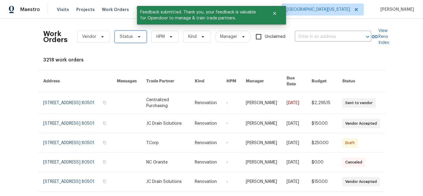
click at [123, 36] on span "Status" at bounding box center [126, 37] width 13 height 6
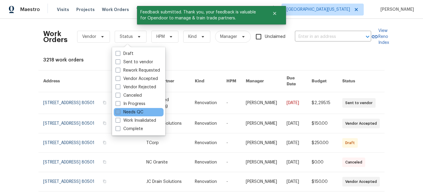
click at [137, 112] on label "Needs QC" at bounding box center [130, 112] width 28 height 6
click at [120, 112] on input "Needs QC" at bounding box center [118, 111] width 4 height 4
checkbox input "true"
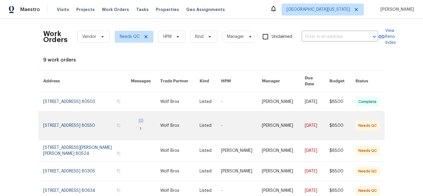
click at [103, 118] on link at bounding box center [87, 126] width 88 height 28
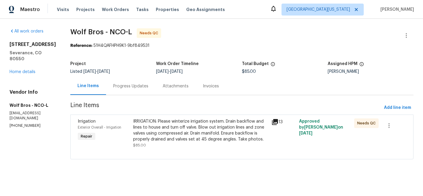
click at [206, 129] on div "IRRIGATION: Please winterize irrigation system. Drain backflow and lines to hou…" at bounding box center [200, 130] width 135 height 24
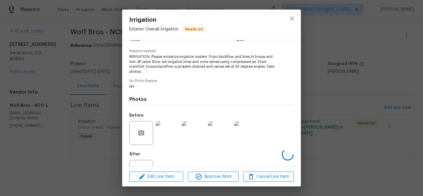
scroll to position [78, 0]
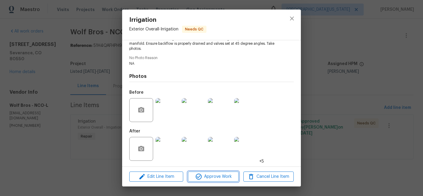
click at [221, 175] on span "Approve Work" at bounding box center [213, 176] width 47 height 7
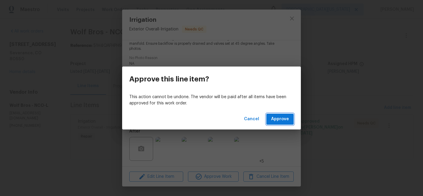
click at [287, 118] on span "Approve" at bounding box center [280, 118] width 18 height 7
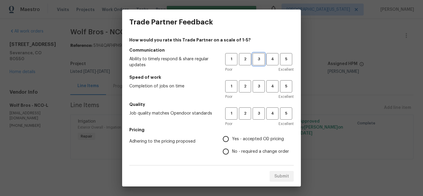
click at [253, 56] on button "3" at bounding box center [259, 59] width 12 height 12
click at [254, 78] on h5 "Speed of work" at bounding box center [211, 77] width 165 height 6
click at [253, 88] on span "3" at bounding box center [258, 86] width 11 height 7
click at [256, 116] on span "3" at bounding box center [258, 113] width 11 height 7
click at [242, 138] on span "Yes - accepted OD pricing" at bounding box center [258, 139] width 52 height 6
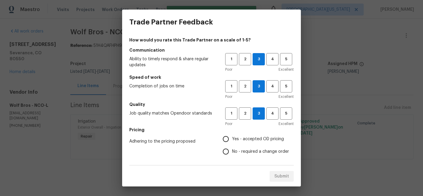
click at [232, 138] on input "Yes - accepted OD pricing" at bounding box center [226, 139] width 13 height 13
radio input "true"
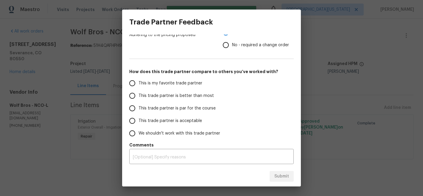
scroll to position [107, 0]
click at [171, 82] on span "This is my favorite trade partner" at bounding box center [171, 83] width 64 height 6
click at [139, 82] on input "This is my favorite trade partner" at bounding box center [132, 83] width 13 height 13
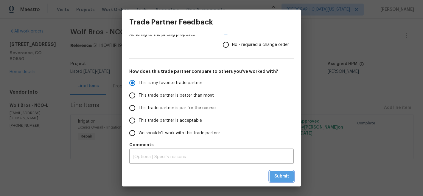
click at [281, 174] on span "Submit" at bounding box center [282, 176] width 15 height 7
radio input "true"
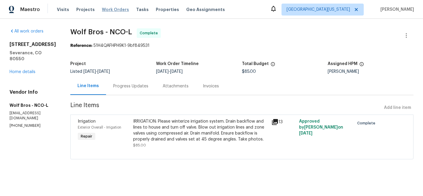
click at [112, 9] on span "Work Orders" at bounding box center [115, 10] width 27 height 6
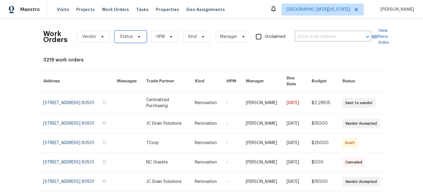
click at [124, 36] on span "Status" at bounding box center [126, 37] width 13 height 6
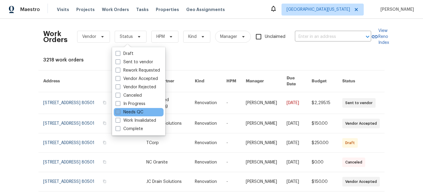
click at [128, 112] on label "Needs QC" at bounding box center [130, 112] width 28 height 6
click at [120, 112] on input "Needs QC" at bounding box center [118, 111] width 4 height 4
checkbox input "true"
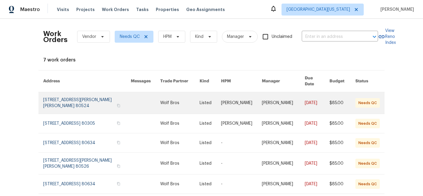
click at [167, 95] on link at bounding box center [180, 102] width 40 height 21
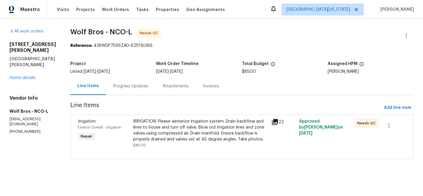
click at [208, 132] on div "IRRIGATION: Please winterize irrigation system. Drain backflow and lines to hou…" at bounding box center [200, 130] width 135 height 24
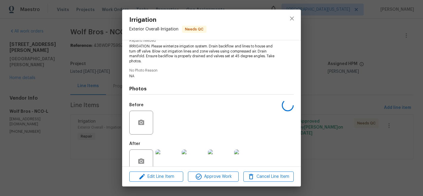
scroll to position [78, 0]
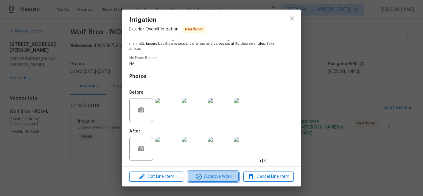
click at [227, 178] on span "Approve Work" at bounding box center [213, 176] width 47 height 7
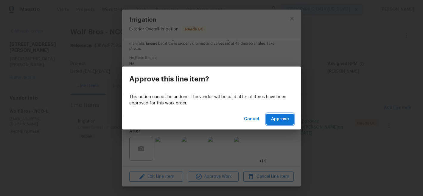
click at [292, 116] on button "Approve" at bounding box center [280, 119] width 27 height 11
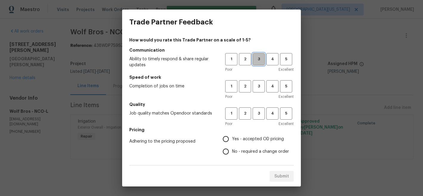
drag, startPoint x: 259, startPoint y: 59, endPoint x: 258, endPoint y: 85, distance: 26.2
click at [259, 59] on span "3" at bounding box center [258, 59] width 11 height 7
click at [258, 85] on span "3" at bounding box center [258, 86] width 11 height 7
click at [255, 112] on span "3" at bounding box center [258, 113] width 11 height 7
click at [245, 137] on label "Yes - accepted OD pricing" at bounding box center [254, 139] width 69 height 13
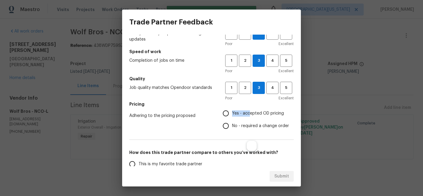
scroll to position [72, 0]
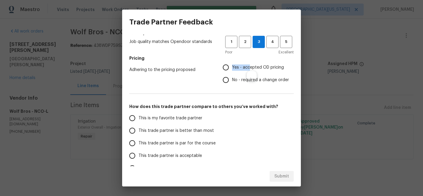
click at [224, 68] on input "Yes - accepted OD pricing" at bounding box center [226, 67] width 13 height 13
radio input "true"
click at [145, 116] on span "This is my favorite trade partner" at bounding box center [171, 118] width 64 height 6
click at [139, 116] on input "This is my favorite trade partner" at bounding box center [132, 118] width 13 height 13
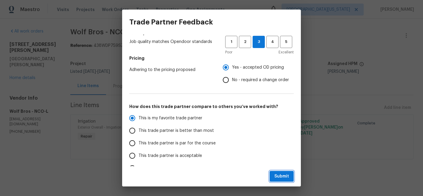
click at [283, 176] on span "Submit" at bounding box center [282, 176] width 15 height 7
radio input "true"
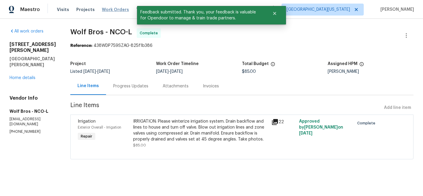
click at [107, 10] on span "Work Orders" at bounding box center [115, 10] width 27 height 6
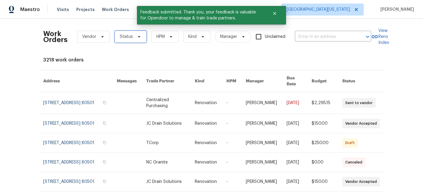
click at [128, 35] on span "Status" at bounding box center [126, 37] width 13 height 6
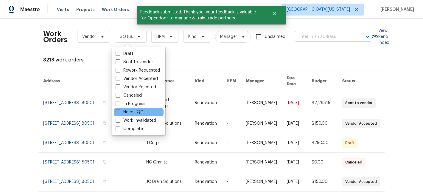
click at [132, 110] on label "Needs QC" at bounding box center [130, 112] width 28 height 6
click at [120, 110] on input "Needs QC" at bounding box center [118, 111] width 4 height 4
checkbox input "true"
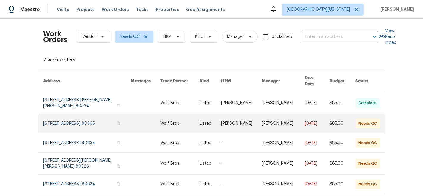
click at [133, 115] on link at bounding box center [146, 123] width 30 height 19
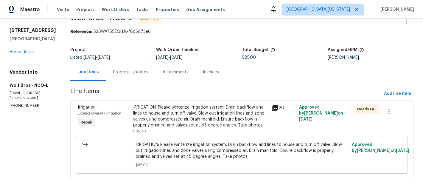
scroll to position [18, 0]
click at [210, 111] on div "IRRIGATION: Please winterize irrigation system. Drain backflow and lines to hou…" at bounding box center [200, 116] width 135 height 24
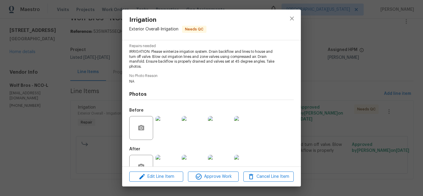
scroll to position [78, 0]
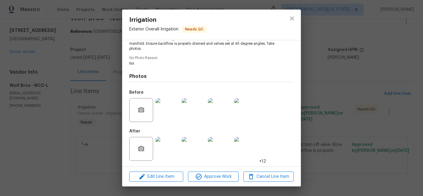
click at [177, 154] on img at bounding box center [168, 149] width 24 height 24
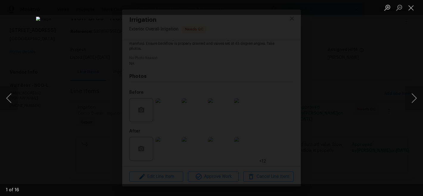
click at [404, 100] on div "Lightbox" at bounding box center [211, 98] width 423 height 196
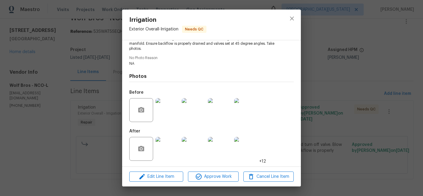
click at [404, 100] on div "Irrigation Exterior Overall - Irrigation Needs QC Vendor Wolf Bros Account Cate…" at bounding box center [211, 98] width 423 height 196
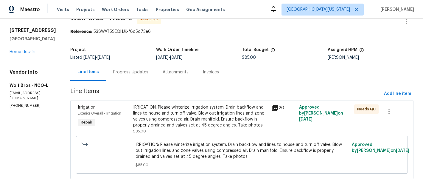
click at [404, 100] on div "Irrigation Exterior Overall - Irrigation Repair IRRIGATION: Please winterize ir…" at bounding box center [242, 139] width 344 height 79
click at [270, 134] on div "IRRIGATION: Please winterize irrigation system. Drain backflow and lines to hou…" at bounding box center [242, 154] width 329 height 41
click at [262, 144] on span "IRRIGATION: Please winterize irrigation system. Drain backflow and lines to hou…" at bounding box center [242, 151] width 213 height 18
click at [203, 113] on div "IRRIGATION: Please winterize irrigation system. Drain backflow and lines to hou…" at bounding box center [200, 116] width 135 height 24
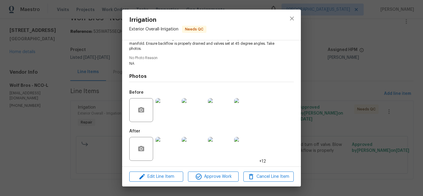
click at [247, 150] on img at bounding box center [246, 149] width 24 height 24
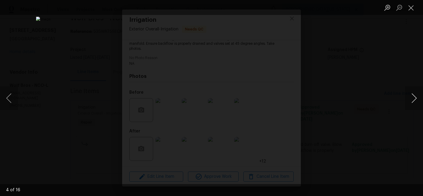
click at [415, 100] on button "Next image" at bounding box center [415, 98] width 18 height 24
click at [414, 100] on button "Next image" at bounding box center [415, 98] width 18 height 24
click at [411, 8] on button "Close lightbox" at bounding box center [412, 7] width 12 height 10
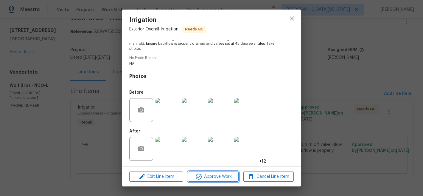
click at [220, 176] on span "Approve Work" at bounding box center [213, 176] width 47 height 7
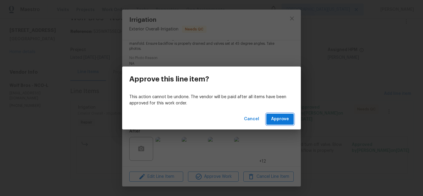
click at [287, 117] on span "Approve" at bounding box center [280, 118] width 18 height 7
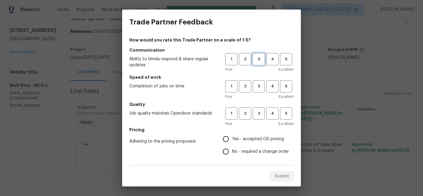
drag, startPoint x: 250, startPoint y: 58, endPoint x: 251, endPoint y: 65, distance: 6.9
click at [253, 58] on span "3" at bounding box center [258, 59] width 11 height 7
click at [253, 85] on span "3" at bounding box center [258, 86] width 11 height 7
click at [256, 108] on button "3" at bounding box center [259, 113] width 12 height 12
click at [243, 140] on span "Yes - accepted OD pricing" at bounding box center [258, 139] width 52 height 6
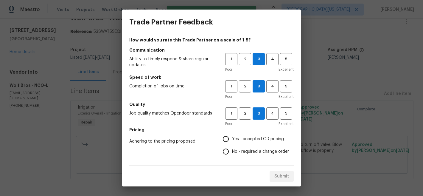
click at [232, 140] on input "Yes - accepted OD pricing" at bounding box center [226, 139] width 13 height 13
radio input "true"
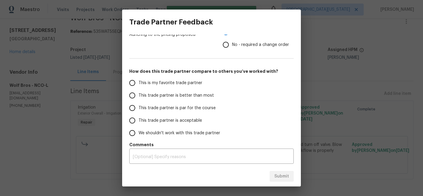
click at [150, 83] on span "This is my favorite trade partner" at bounding box center [171, 83] width 64 height 6
click at [139, 83] on input "This is my favorite trade partner" at bounding box center [132, 83] width 13 height 13
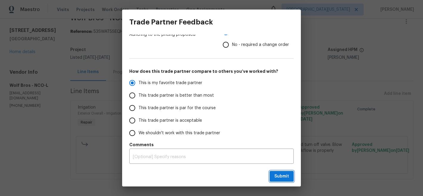
click at [283, 176] on span "Submit" at bounding box center [282, 176] width 15 height 7
radio input "true"
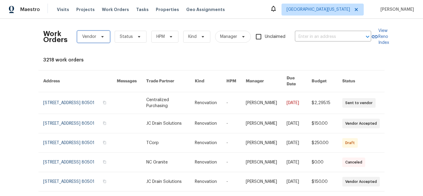
click at [100, 38] on icon at bounding box center [102, 36] width 5 height 5
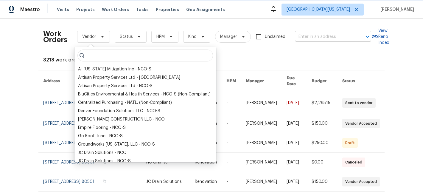
click at [100, 38] on icon at bounding box center [102, 36] width 5 height 5
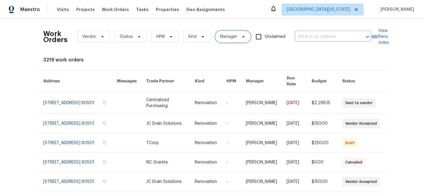
click at [236, 39] on span "Manager" at bounding box center [233, 37] width 36 height 12
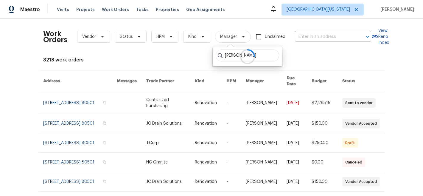
type input "[PERSON_NAME]"
click at [350, 11] on span "[GEOGRAPHIC_DATA][US_STATE]" at bounding box center [319, 10] width 64 height 6
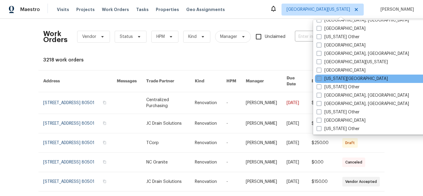
scroll to position [223, 0]
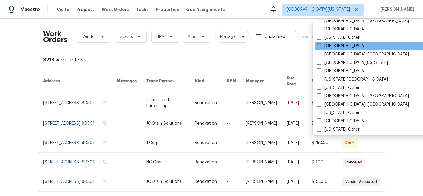
click at [320, 47] on span at bounding box center [319, 45] width 5 height 5
click at [320, 47] on input "[GEOGRAPHIC_DATA]" at bounding box center [319, 45] width 4 height 4
checkbox input "true"
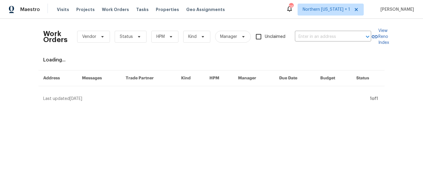
click at [231, 59] on div "Loading..." at bounding box center [211, 60] width 337 height 6
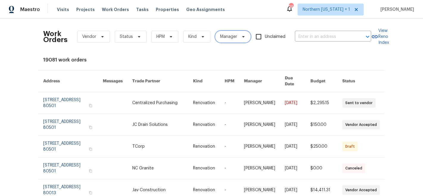
click at [231, 37] on span "Manager" at bounding box center [228, 37] width 17 height 6
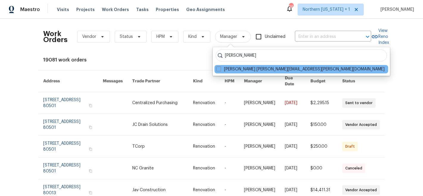
type input "john gonzalez"
click at [216, 72] on div "John Gonzalez john.gonzalez@opendoor.com" at bounding box center [302, 69] width 174 height 8
click at [219, 70] on span at bounding box center [218, 68] width 5 height 5
click at [219, 70] on input "John Gonzalez john.gonzalez@opendoor.com" at bounding box center [218, 68] width 4 height 4
checkbox input "true"
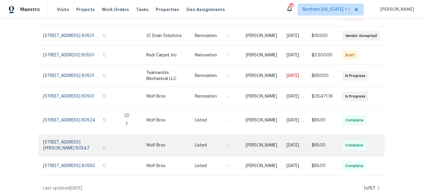
scroll to position [139, 0]
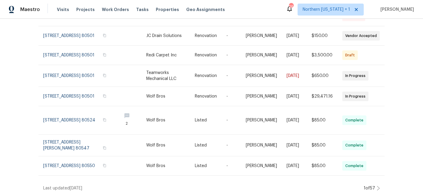
click at [378, 186] on icon at bounding box center [378, 188] width 3 height 5
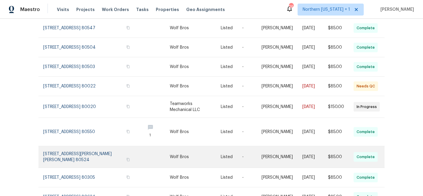
scroll to position [89, 0]
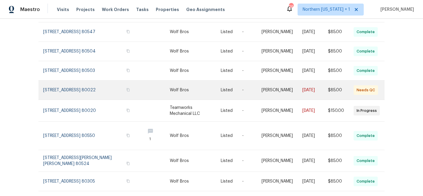
click at [172, 93] on link at bounding box center [195, 90] width 51 height 19
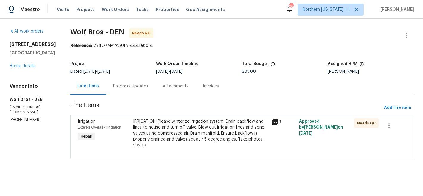
click at [204, 124] on div "IRRIGATION: Please winterize irrigation system. Drain backflow and lines to hou…" at bounding box center [200, 130] width 135 height 24
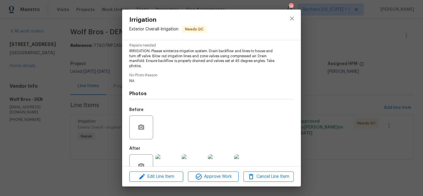
scroll to position [78, 0]
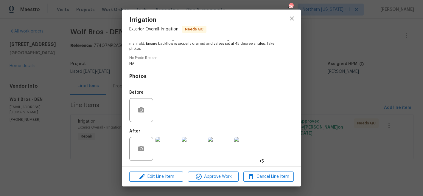
click at [170, 150] on img at bounding box center [168, 149] width 24 height 24
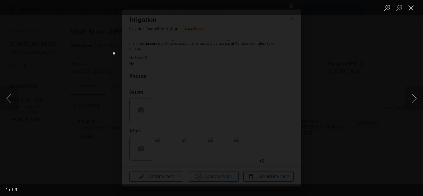
click at [414, 100] on button "Next image" at bounding box center [415, 98] width 18 height 24
click at [413, 9] on button "Close lightbox" at bounding box center [412, 7] width 12 height 10
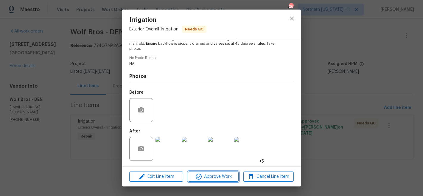
click at [219, 177] on span "Approve Work" at bounding box center [213, 176] width 47 height 7
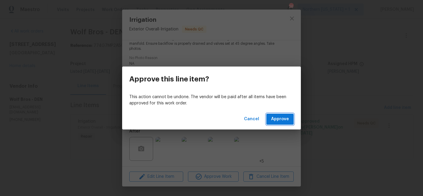
click at [283, 116] on span "Approve" at bounding box center [280, 118] width 18 height 7
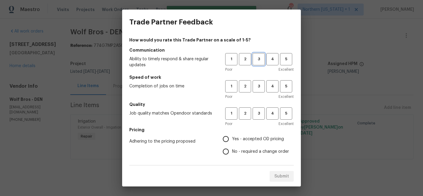
click at [256, 55] on button "3" at bounding box center [259, 59] width 12 height 12
drag, startPoint x: 254, startPoint y: 86, endPoint x: 256, endPoint y: 104, distance: 18.0
click at [254, 87] on span "3" at bounding box center [258, 86] width 11 height 7
click at [256, 114] on span "3" at bounding box center [258, 113] width 11 height 7
click at [242, 141] on span "Yes - accepted OD pricing" at bounding box center [258, 139] width 52 height 6
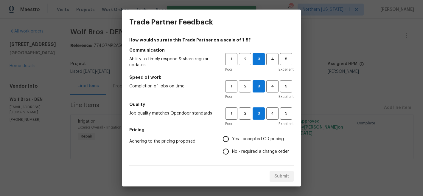
click at [232, 141] on input "Yes - accepted OD pricing" at bounding box center [226, 139] width 13 height 13
radio input "true"
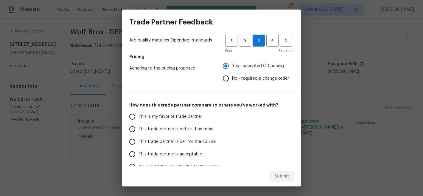
scroll to position [107, 0]
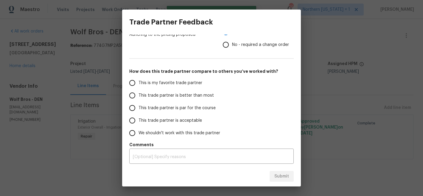
click at [152, 81] on span "This is my favorite trade partner" at bounding box center [171, 83] width 64 height 6
click at [139, 81] on input "This is my favorite trade partner" at bounding box center [132, 83] width 13 height 13
click at [288, 179] on span "Submit" at bounding box center [282, 176] width 15 height 7
radio input "true"
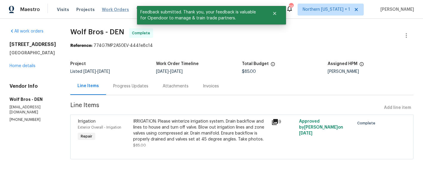
click at [113, 9] on span "Work Orders" at bounding box center [115, 10] width 27 height 6
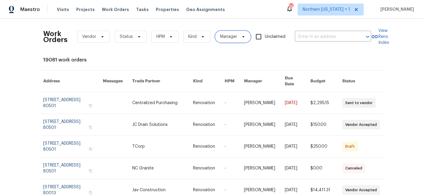
click at [239, 31] on span "Manager" at bounding box center [233, 37] width 36 height 12
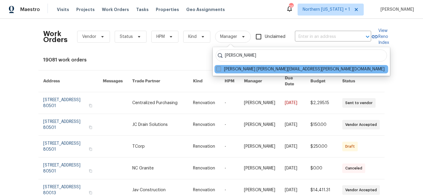
type input "john gonzalez"
click at [220, 67] on span at bounding box center [218, 68] width 5 height 5
click at [220, 67] on input "John Gonzalez john.gonzalez@opendoor.com" at bounding box center [218, 68] width 4 height 4
checkbox input "true"
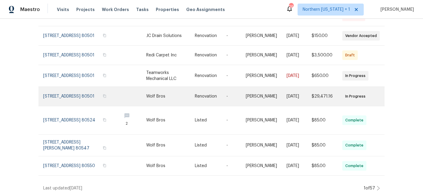
scroll to position [139, 0]
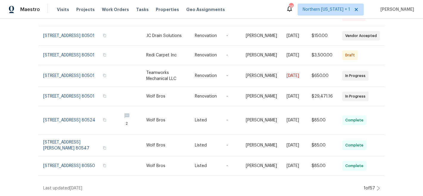
click at [377, 186] on icon at bounding box center [378, 188] width 3 height 5
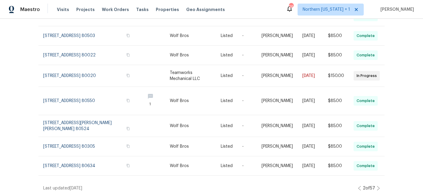
click at [377, 186] on icon at bounding box center [378, 188] width 3 height 5
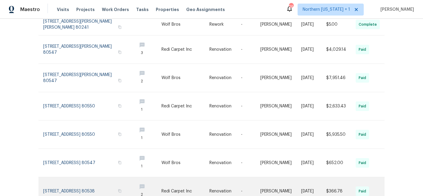
scroll to position [177, 0]
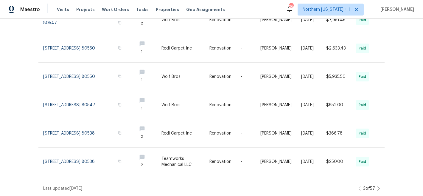
click at [378, 186] on icon at bounding box center [378, 188] width 3 height 5
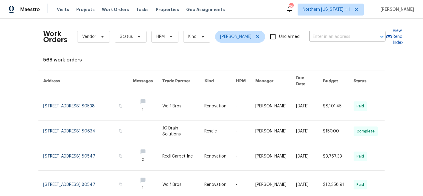
scroll to position [184, 0]
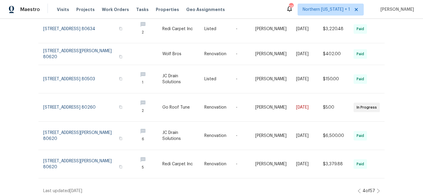
click at [377, 188] on icon at bounding box center [378, 190] width 3 height 5
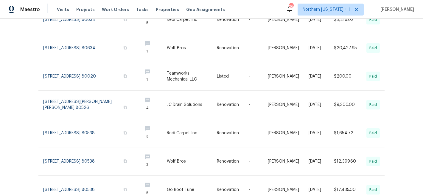
scroll to position [190, 0]
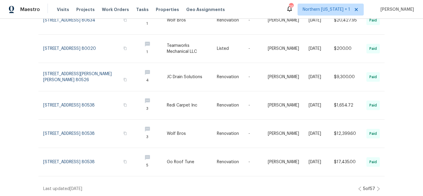
click at [377, 186] on icon at bounding box center [378, 188] width 3 height 5
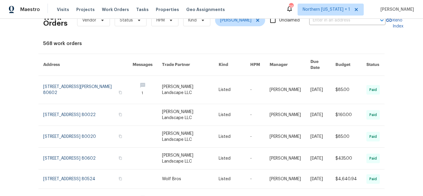
scroll to position [0, 0]
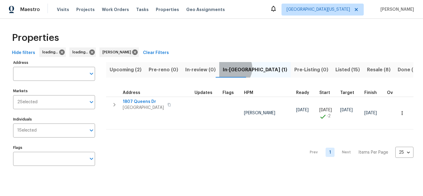
click at [228, 68] on span "In-[GEOGRAPHIC_DATA] (1)" at bounding box center [255, 70] width 64 height 8
